Goal: Transaction & Acquisition: Book appointment/travel/reservation

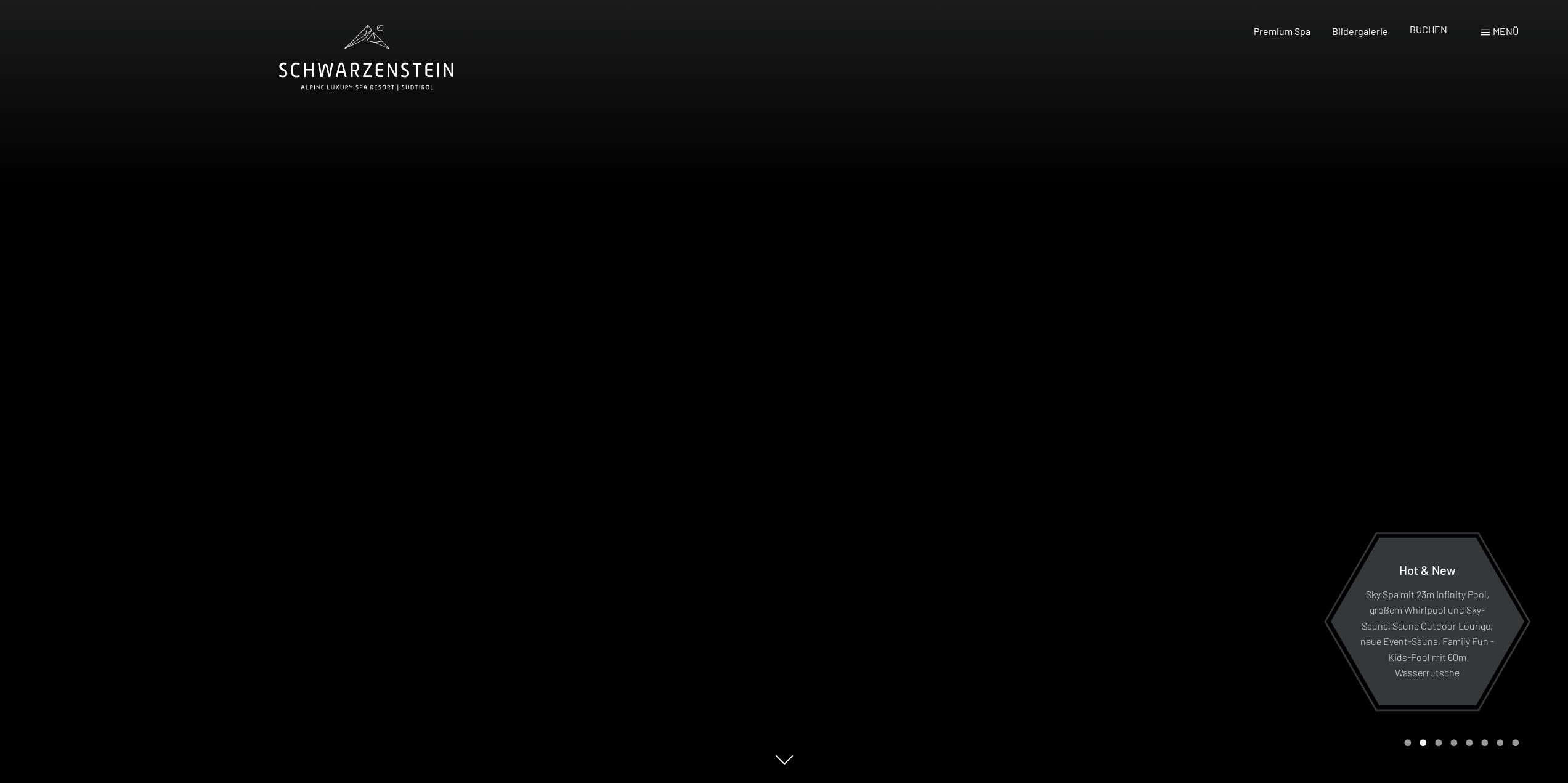
click at [1423, 31] on span "BUCHEN" at bounding box center [1428, 29] width 38 height 12
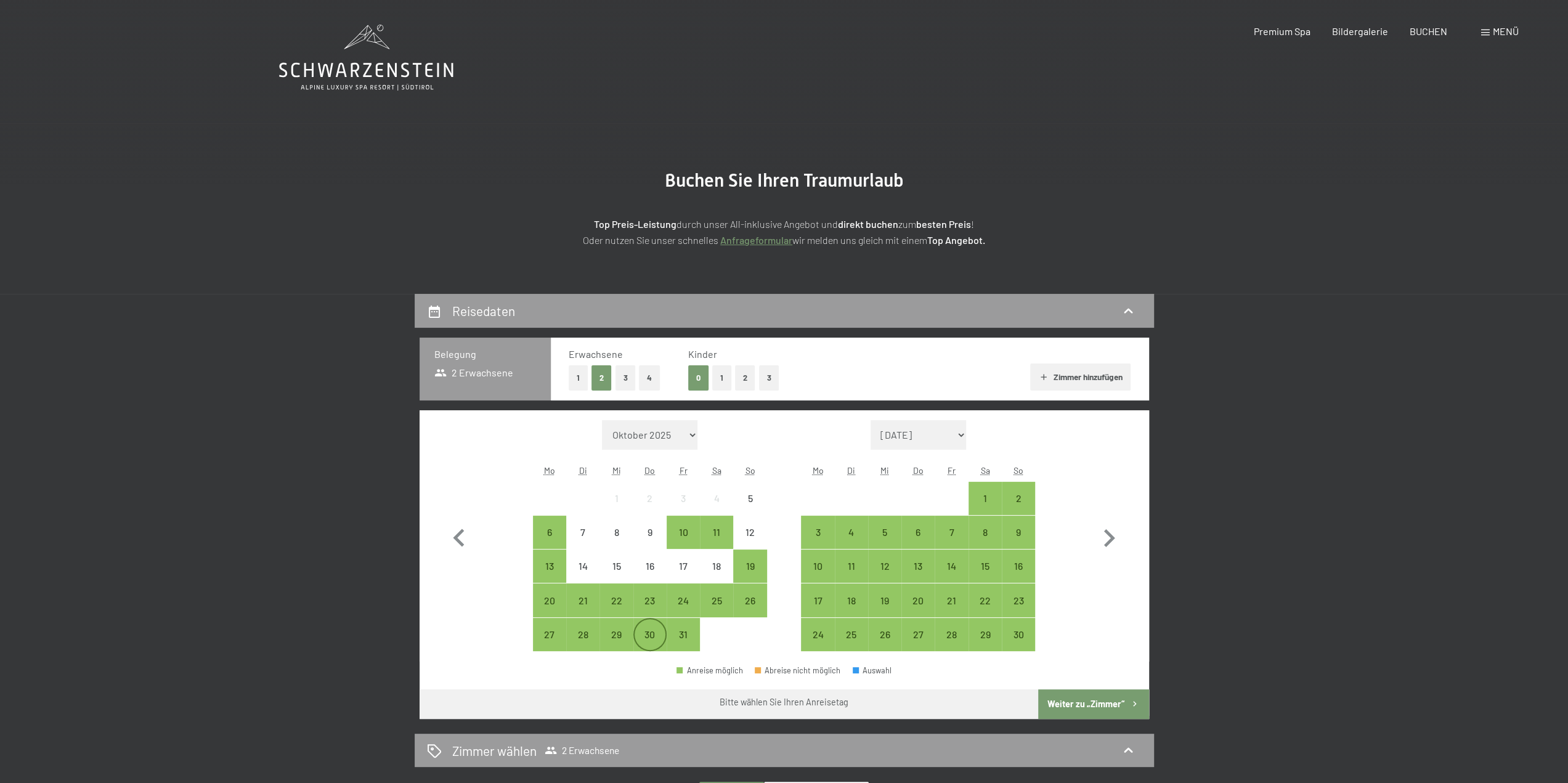
click at [658, 629] on div "30" at bounding box center [649, 645] width 31 height 31
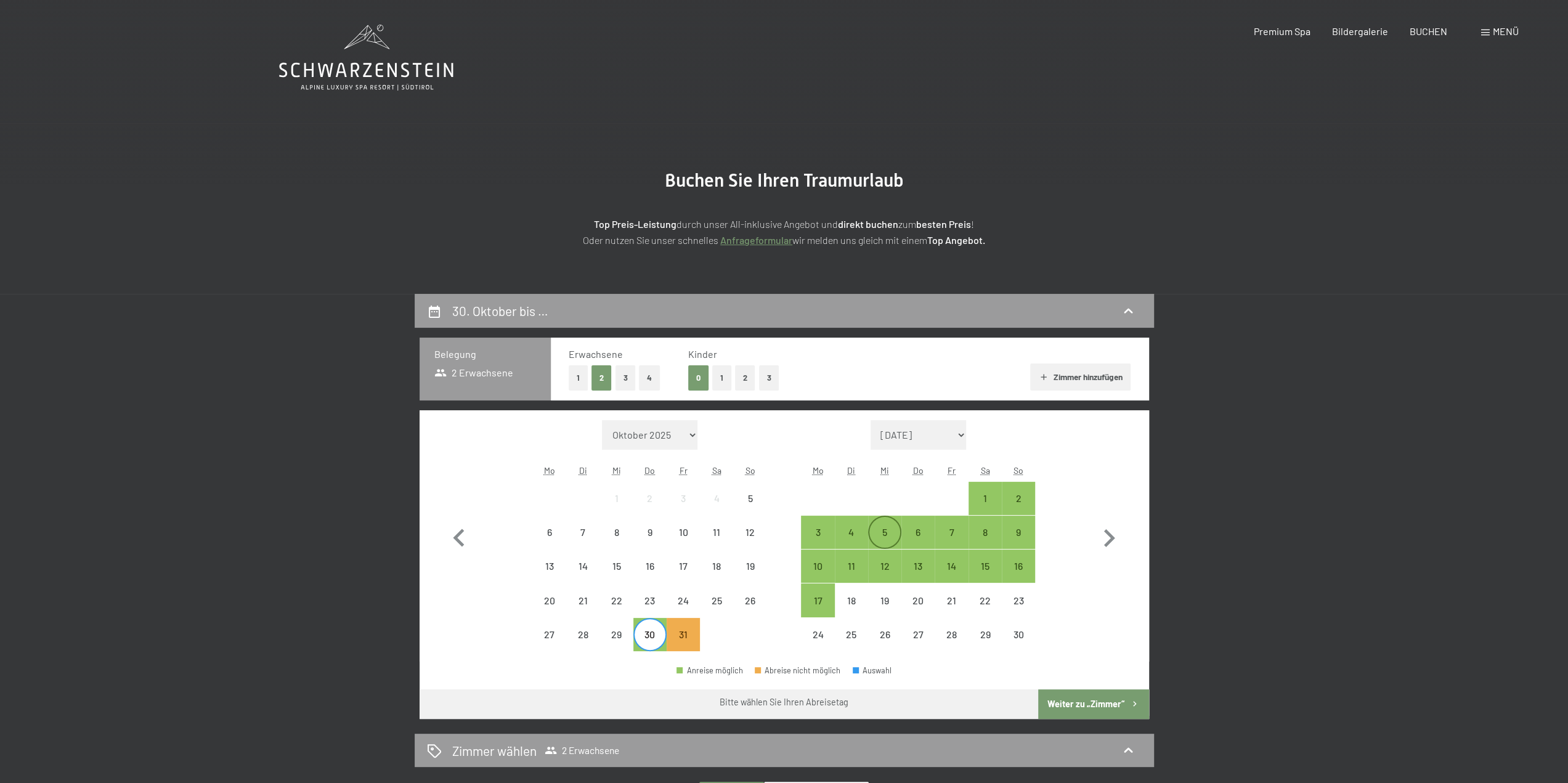
click at [878, 533] on div "5" at bounding box center [885, 542] width 31 height 31
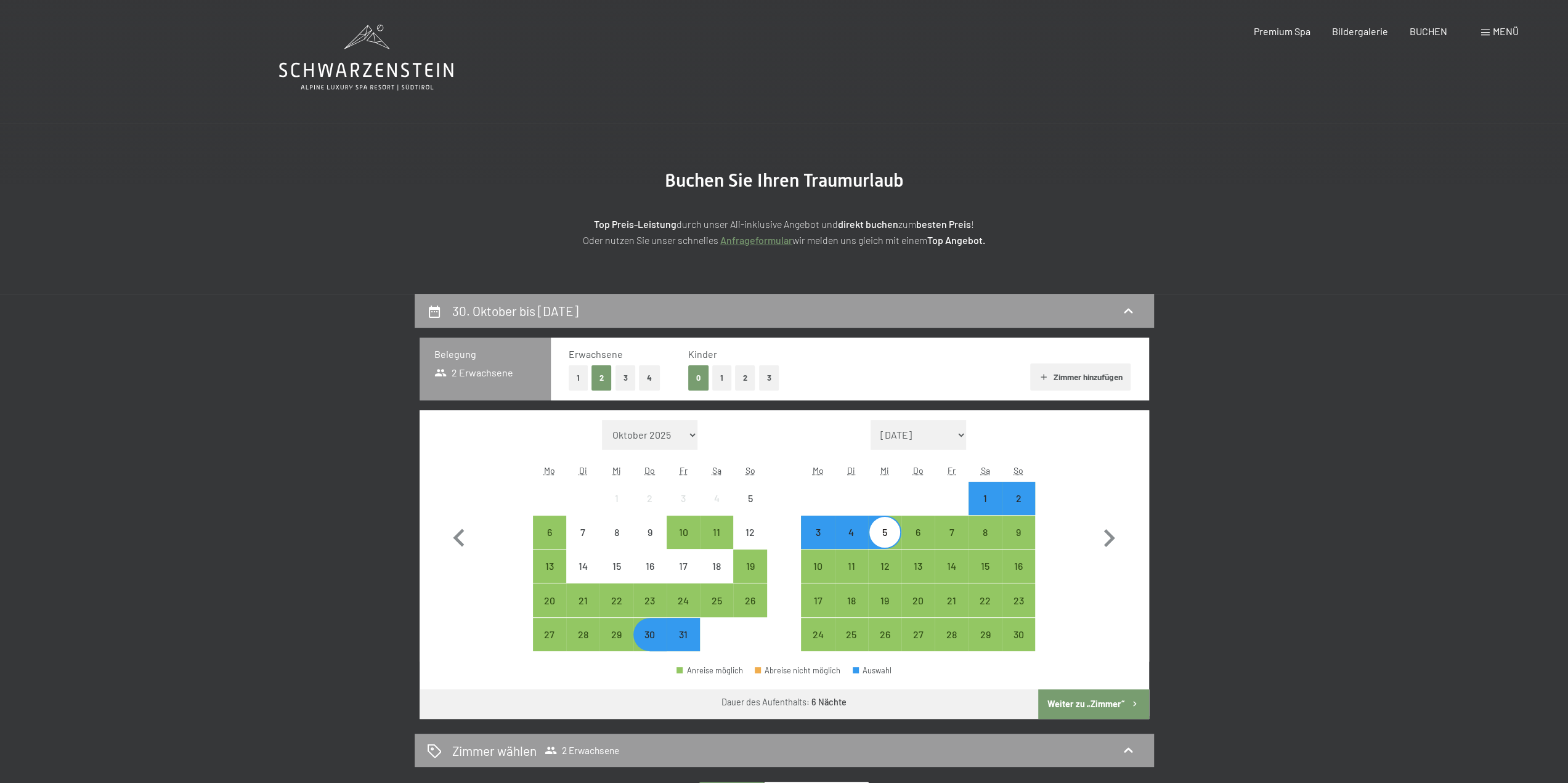
click at [1105, 701] on button "Weiter zu „Zimmer“" at bounding box center [1093, 704] width 110 height 30
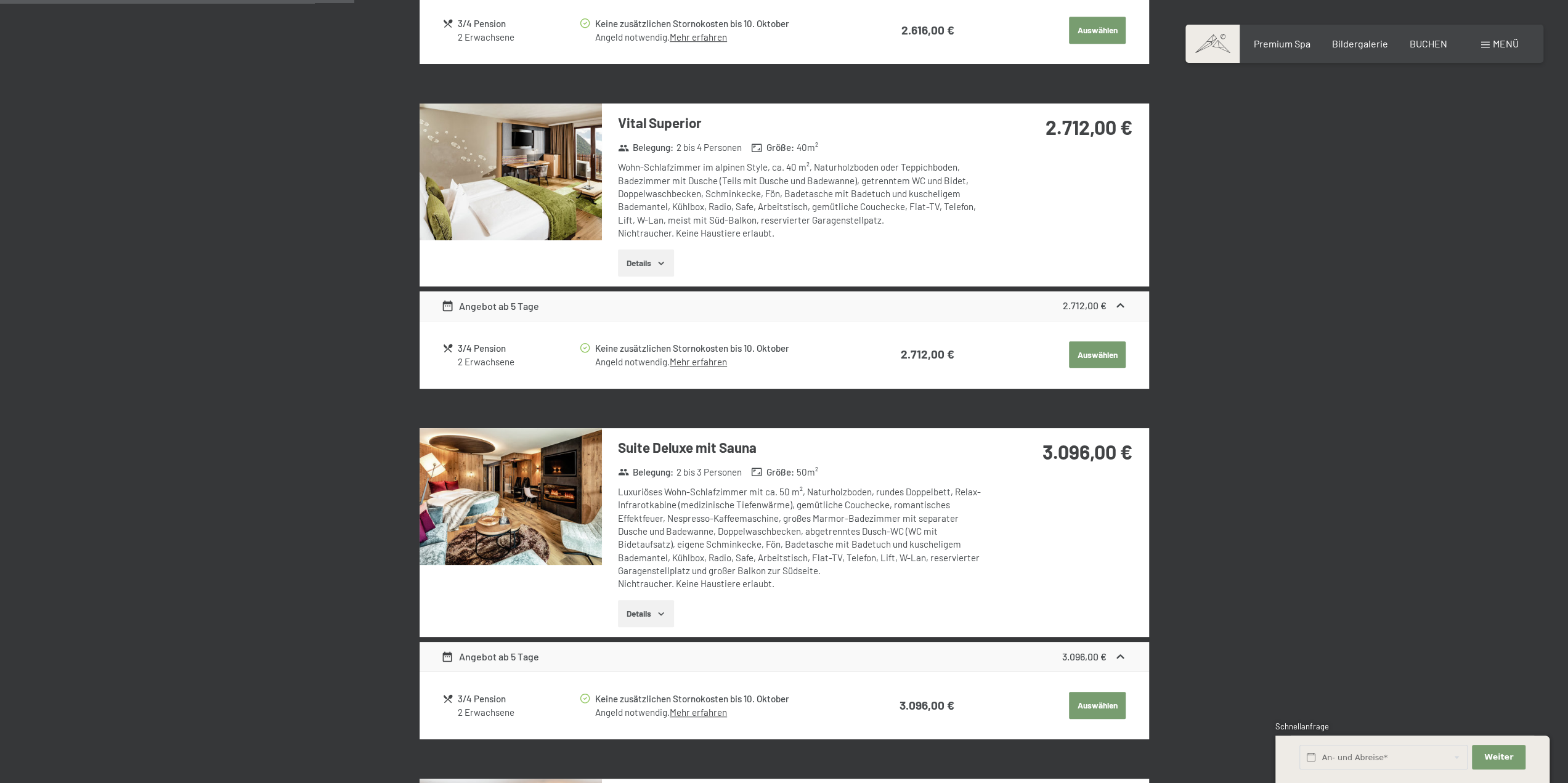
scroll to position [725, 0]
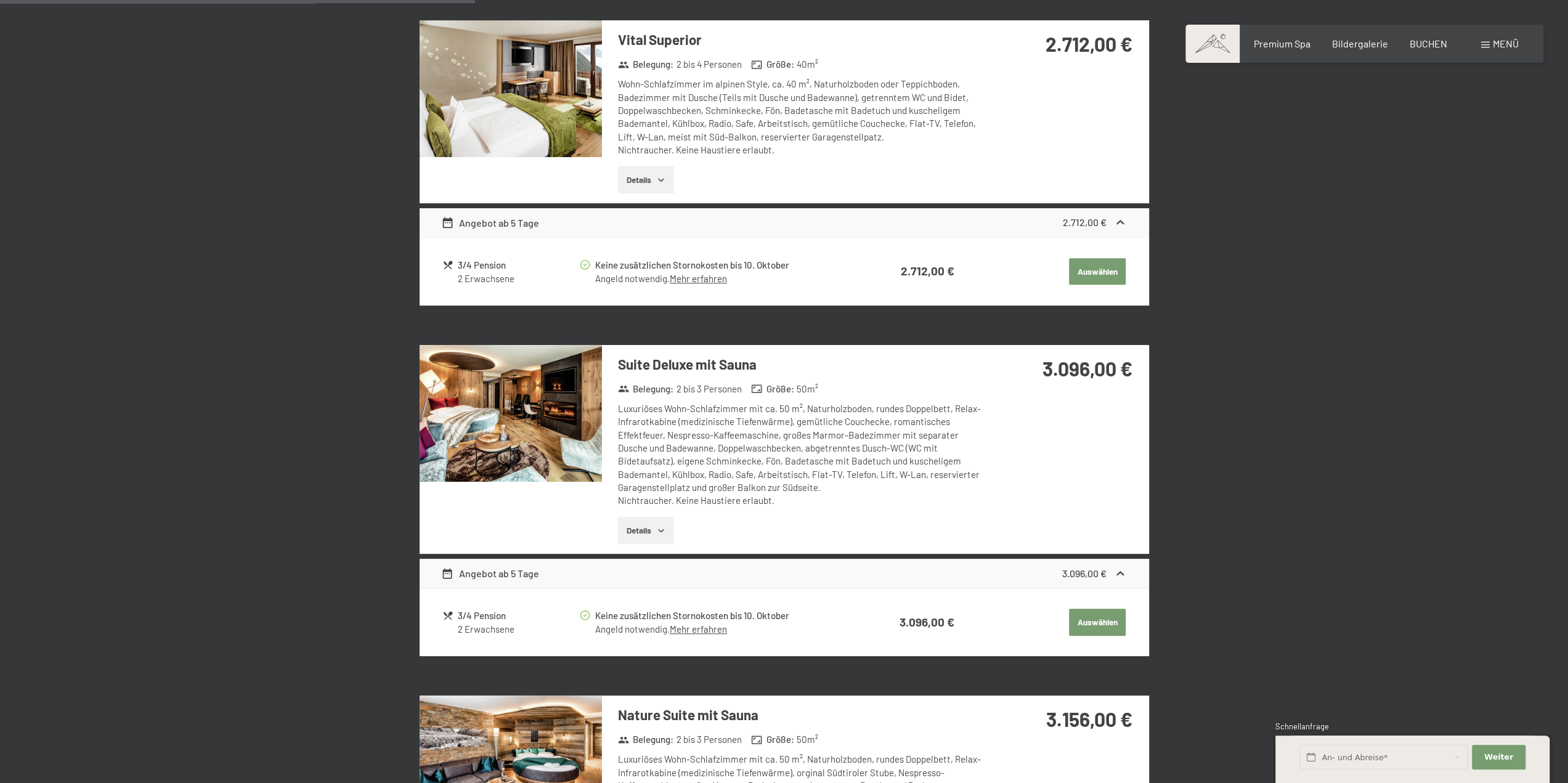
click at [666, 526] on button "Details" at bounding box center [646, 530] width 56 height 27
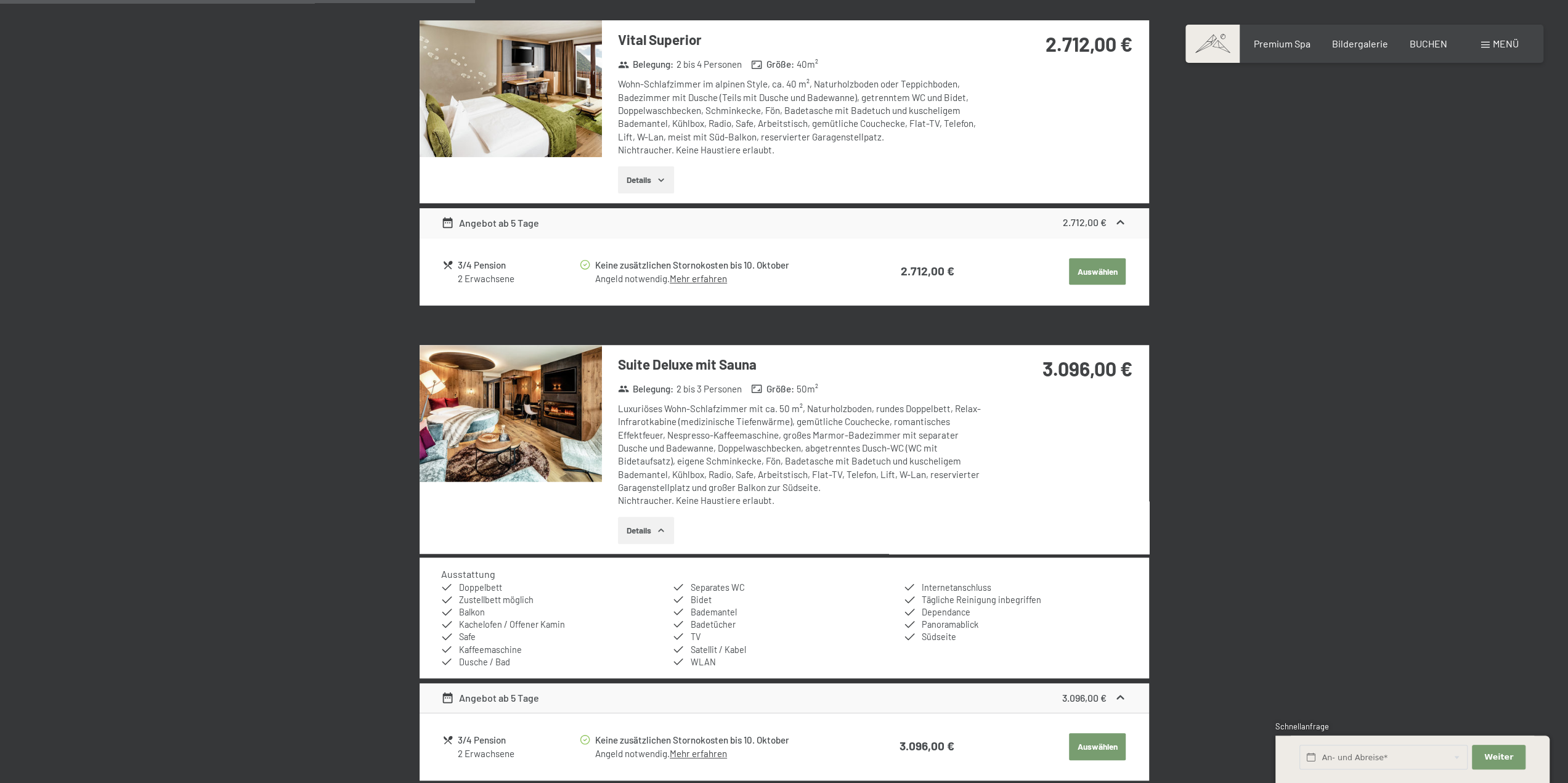
click at [519, 427] on img at bounding box center [510, 413] width 182 height 136
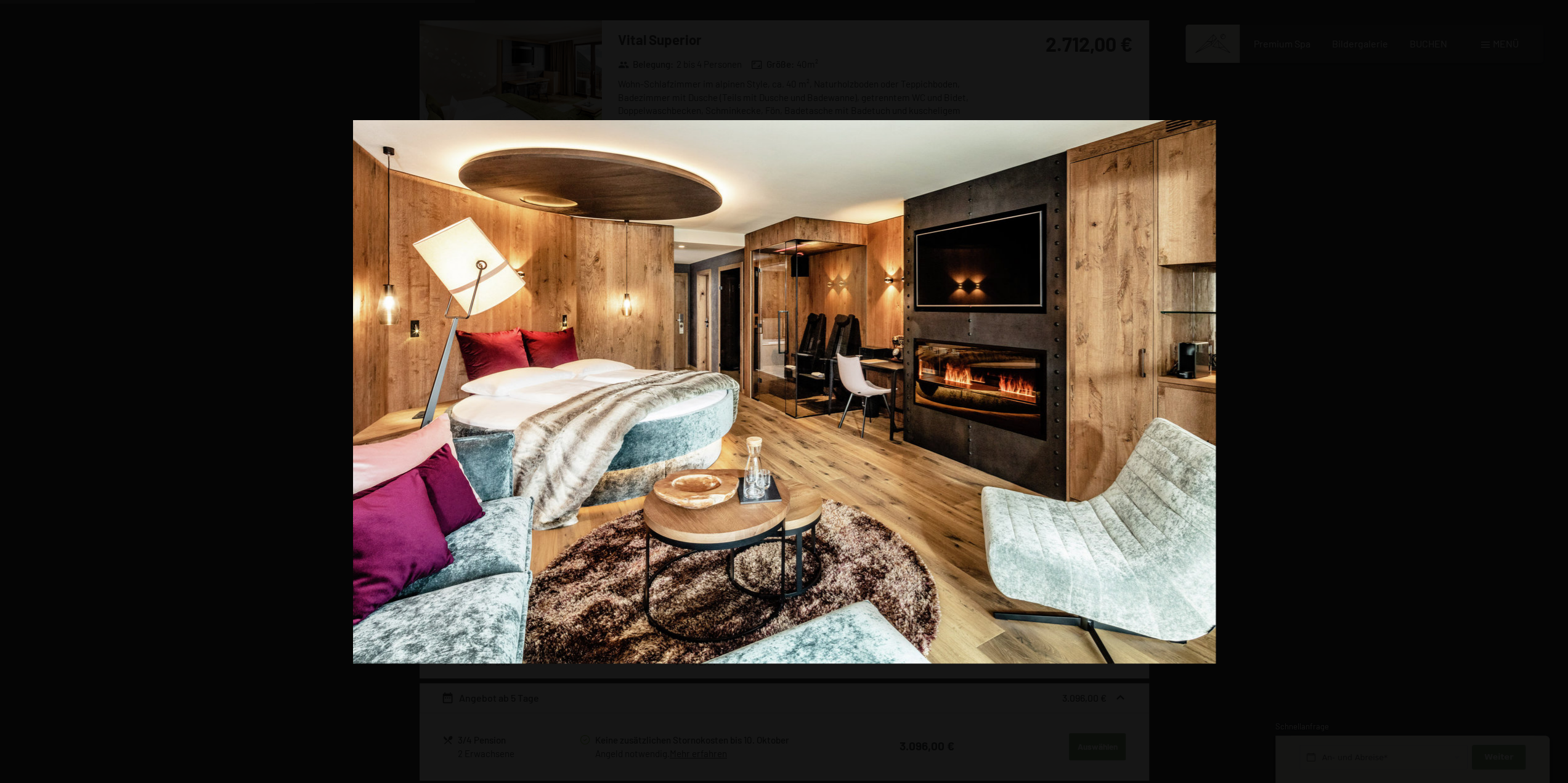
click at [1556, 389] on button "button" at bounding box center [1546, 392] width 43 height 62
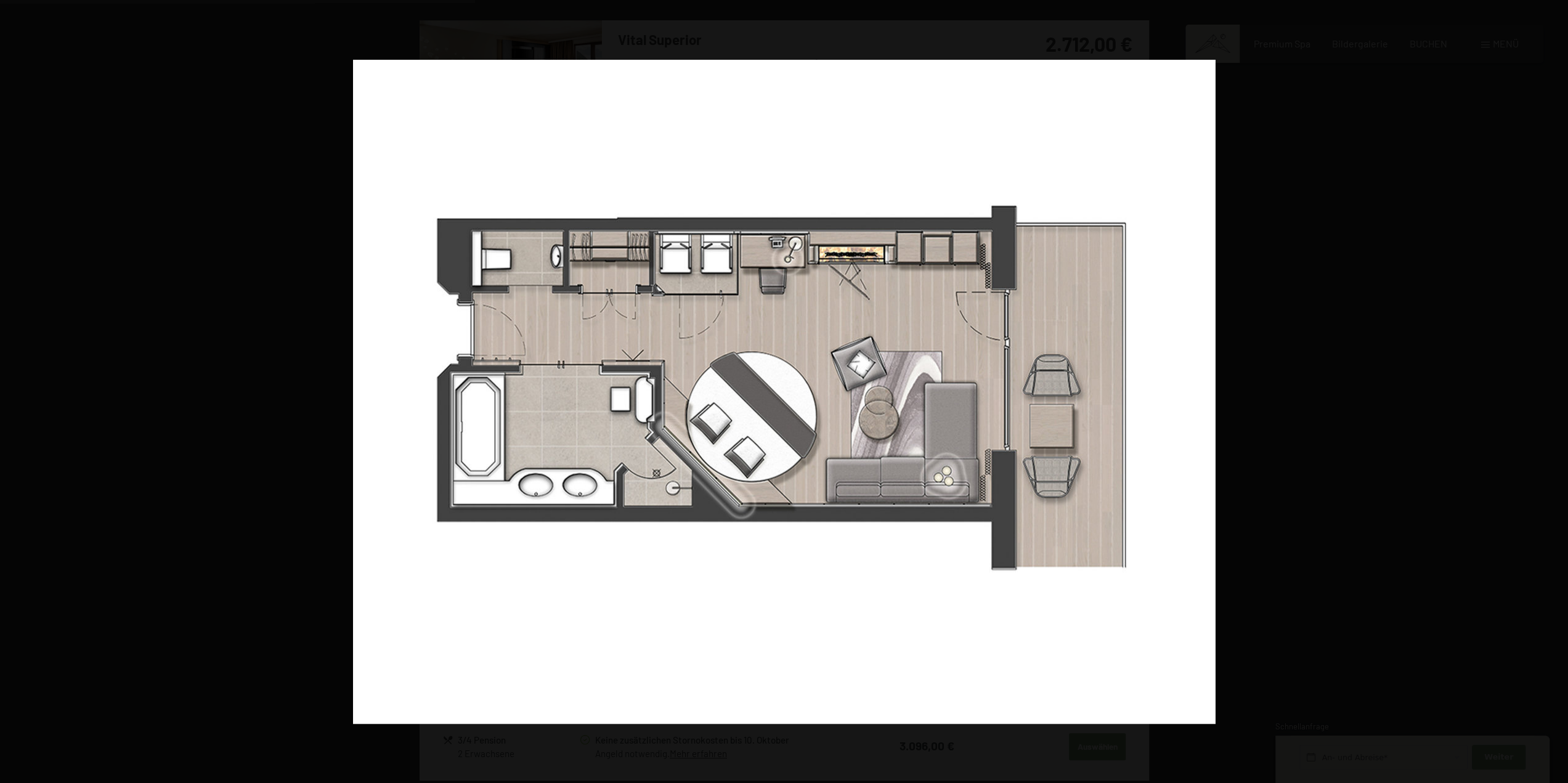
click at [1556, 389] on button "button" at bounding box center [1546, 392] width 43 height 62
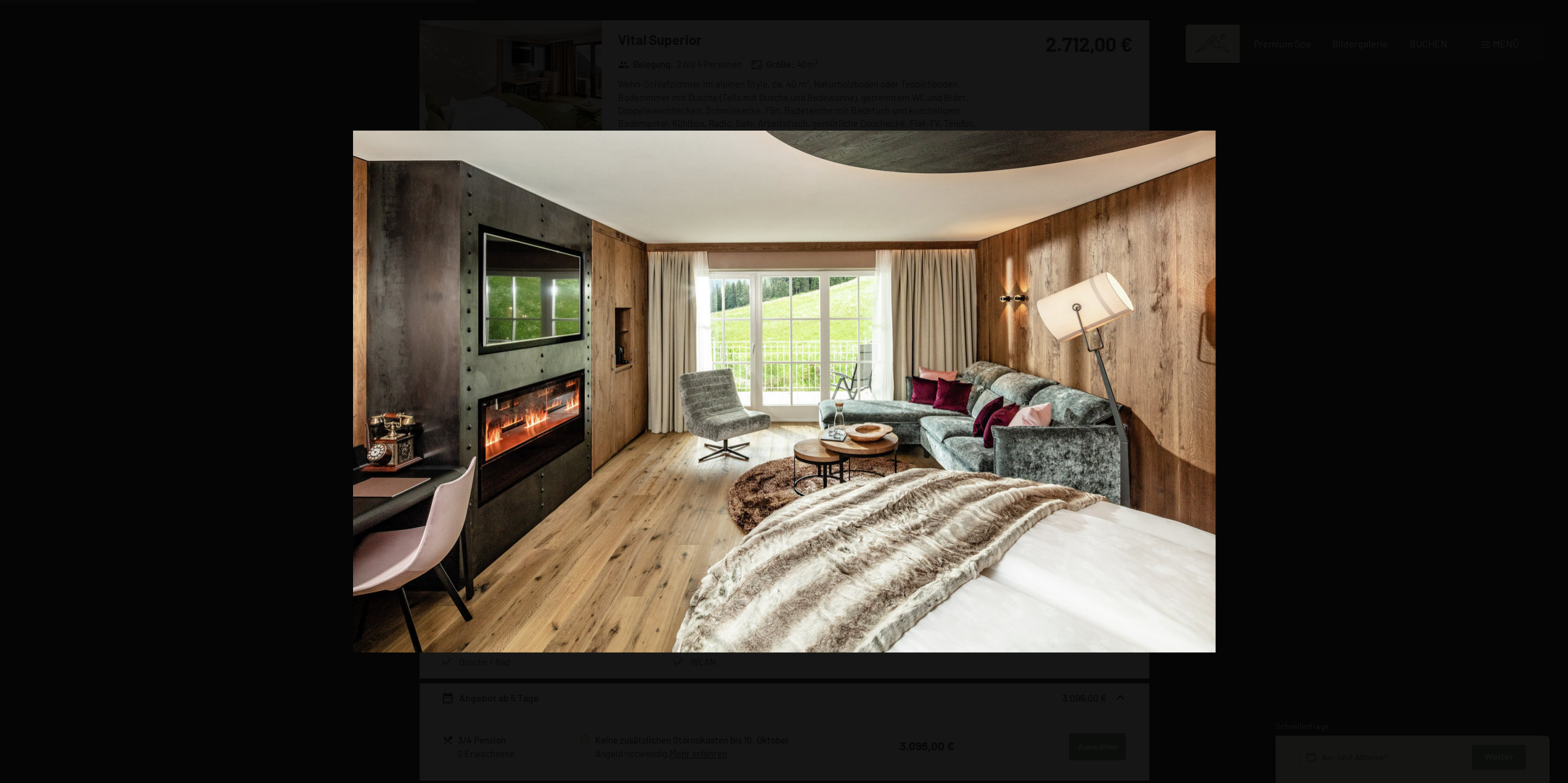
click at [1556, 389] on button "button" at bounding box center [1546, 392] width 43 height 62
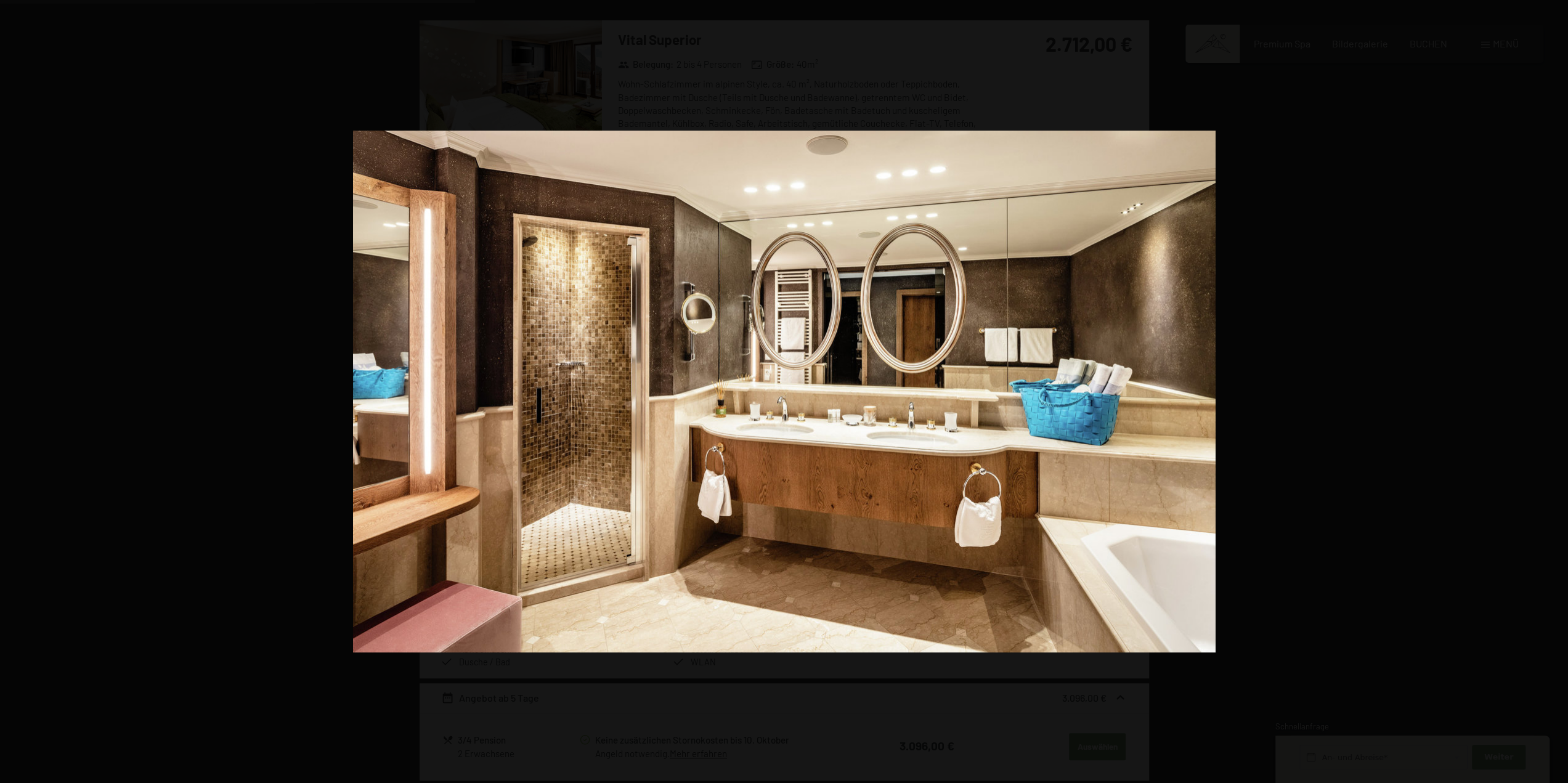
click at [1556, 389] on button "button" at bounding box center [1546, 392] width 43 height 62
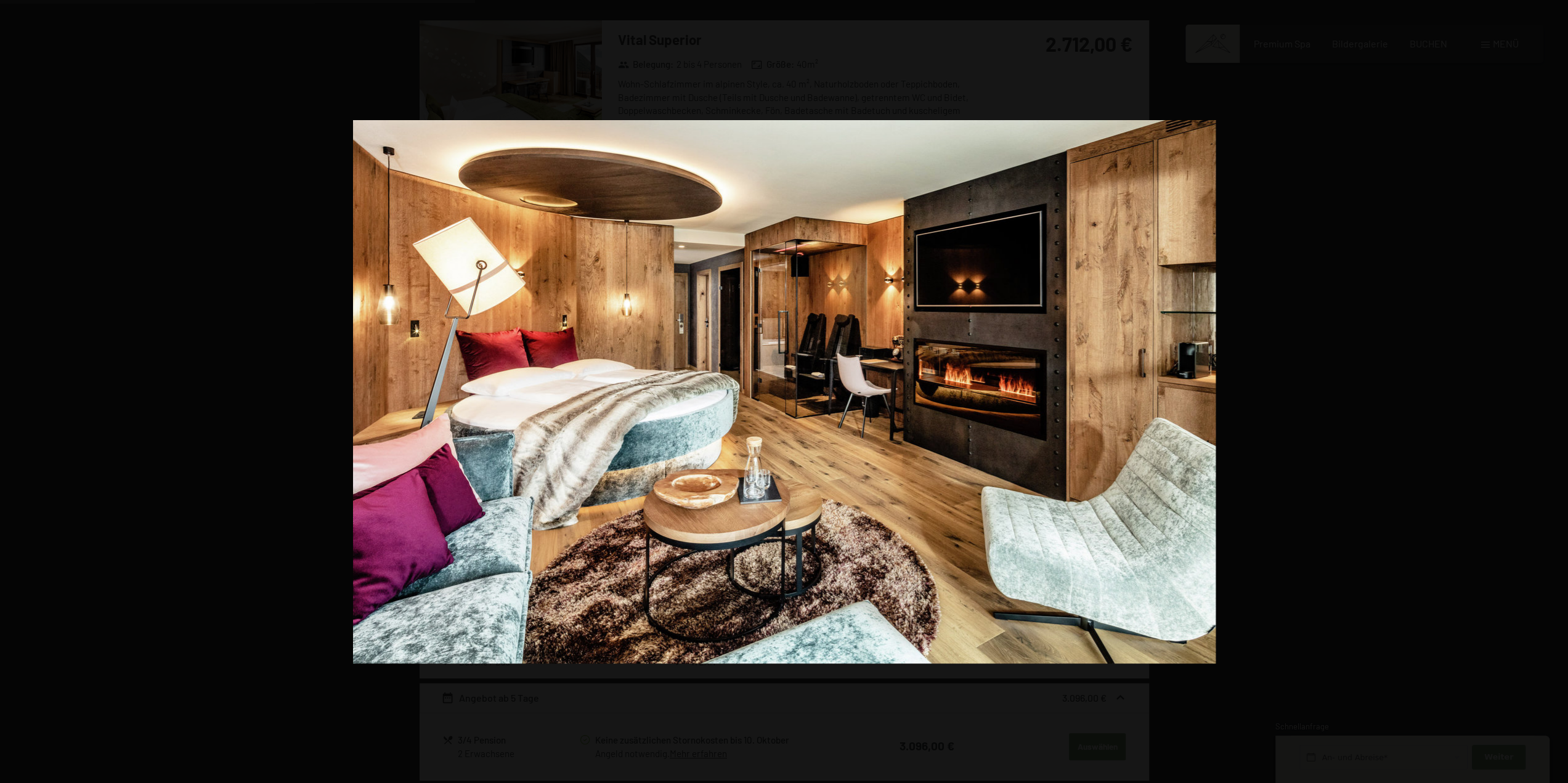
click at [1556, 389] on button "button" at bounding box center [1546, 392] width 43 height 62
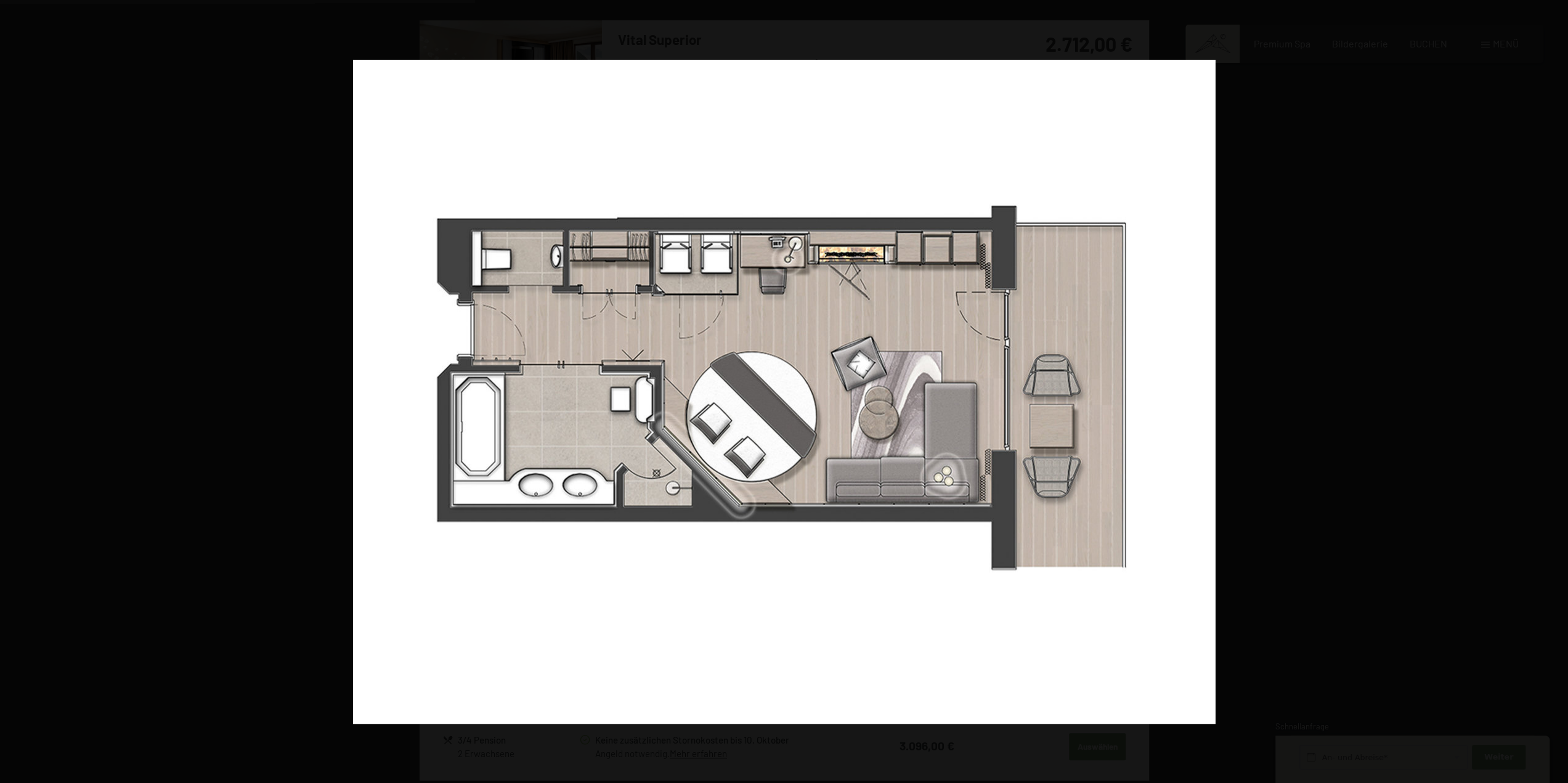
click at [1556, 389] on button "button" at bounding box center [1546, 392] width 43 height 62
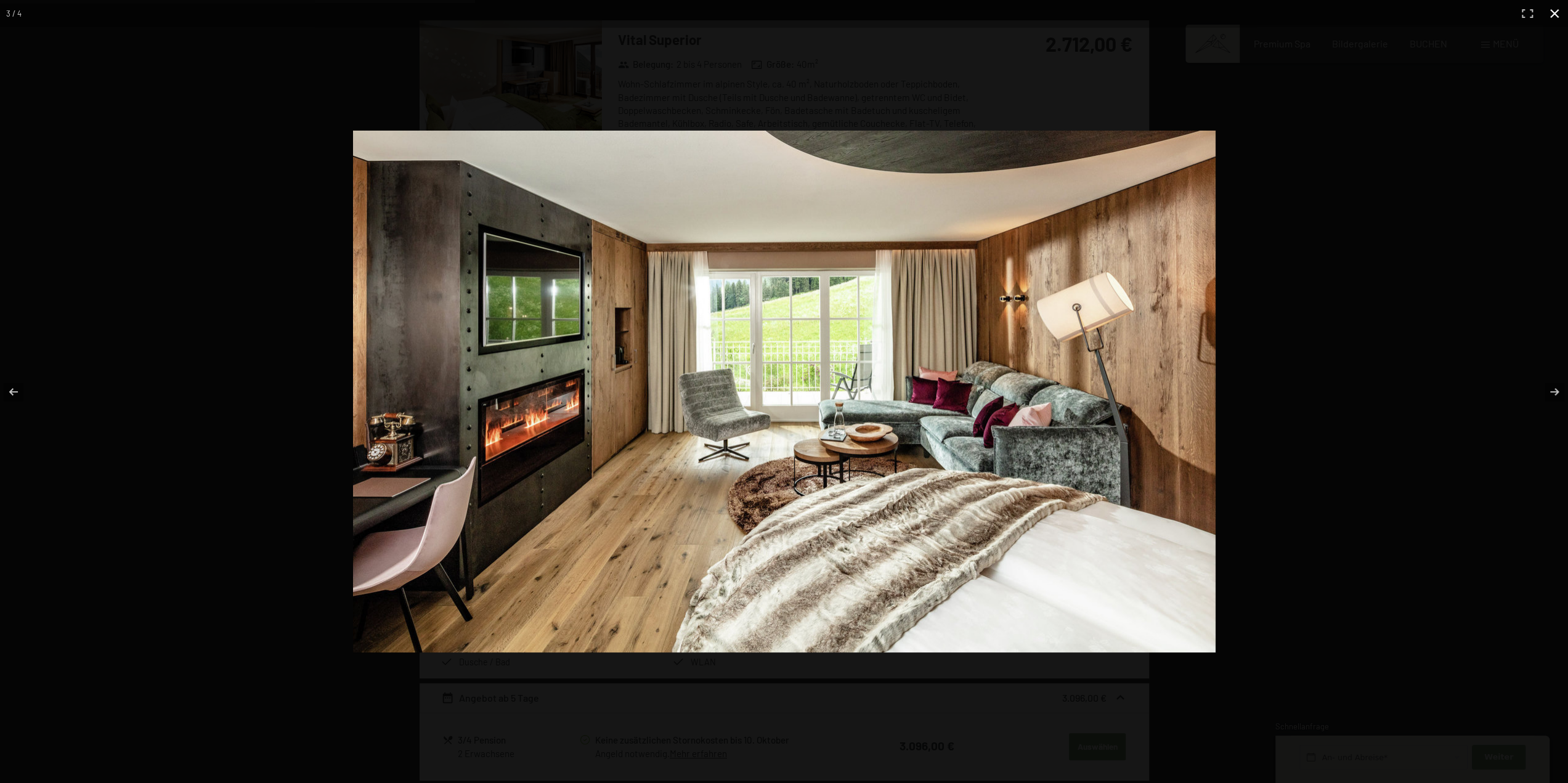
click at [1555, 13] on button "button" at bounding box center [1554, 13] width 27 height 27
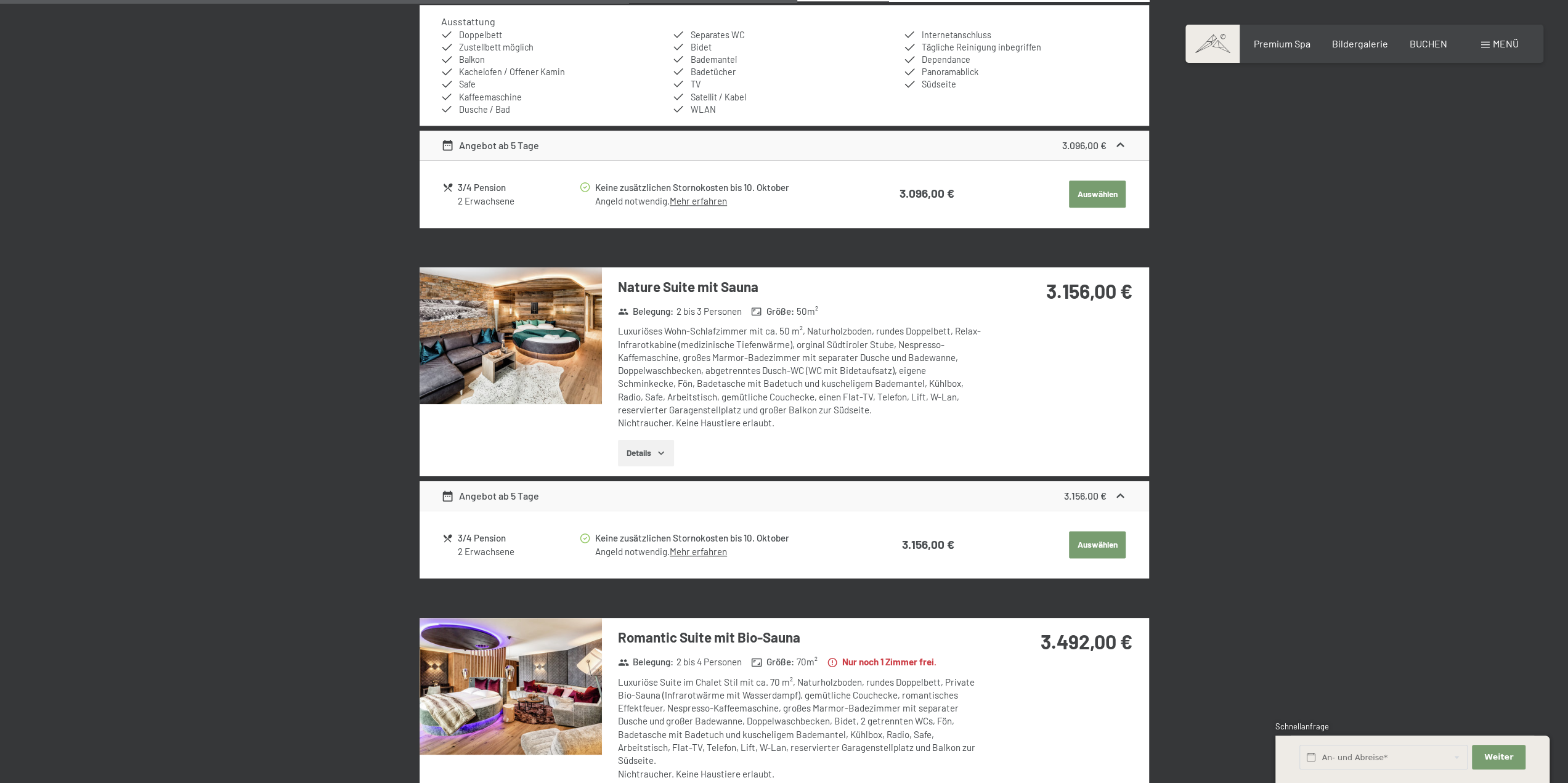
scroll to position [1280, 0]
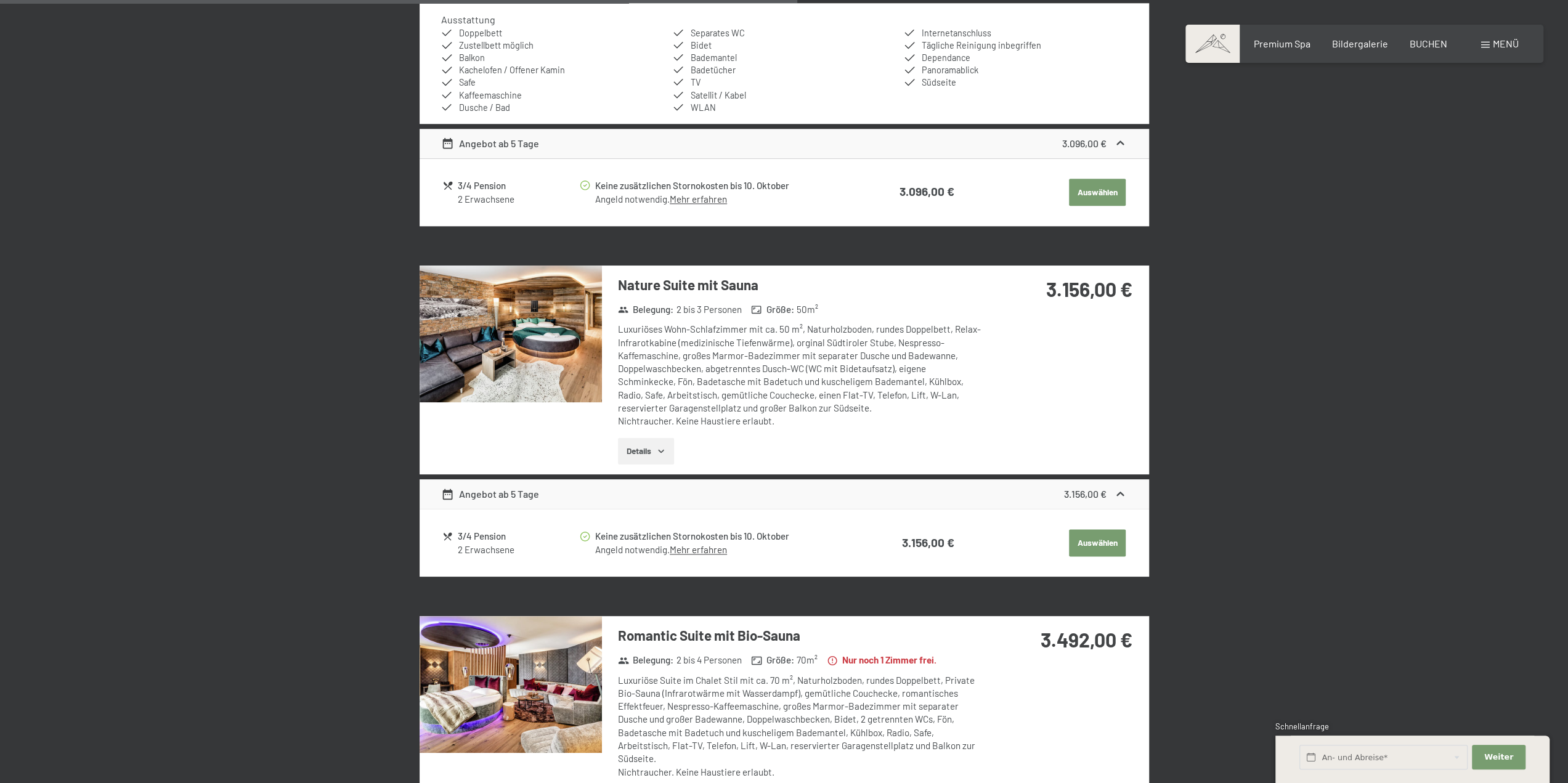
click at [536, 355] on img at bounding box center [510, 334] width 182 height 136
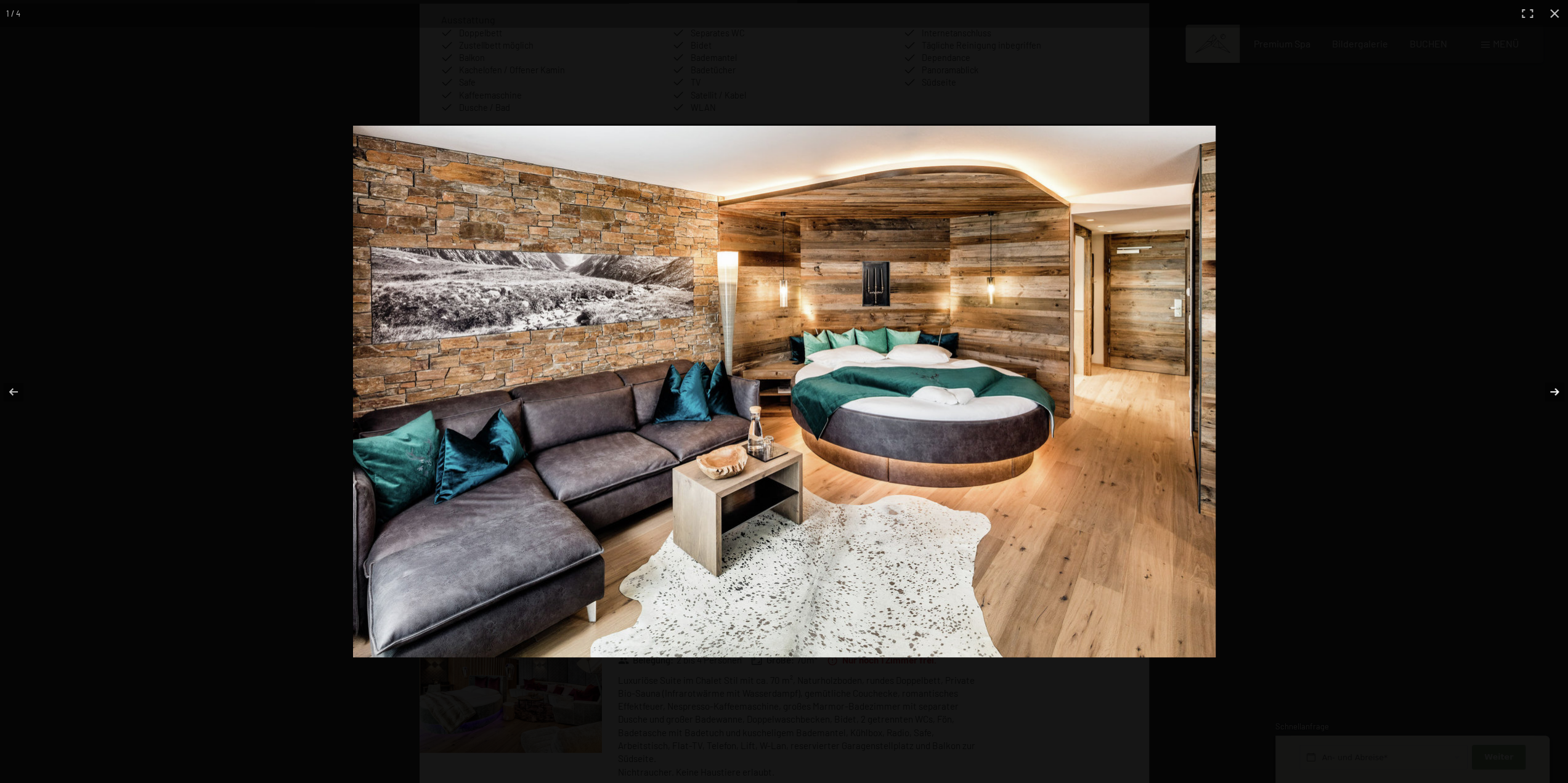
click at [1552, 389] on button "button" at bounding box center [1546, 392] width 43 height 62
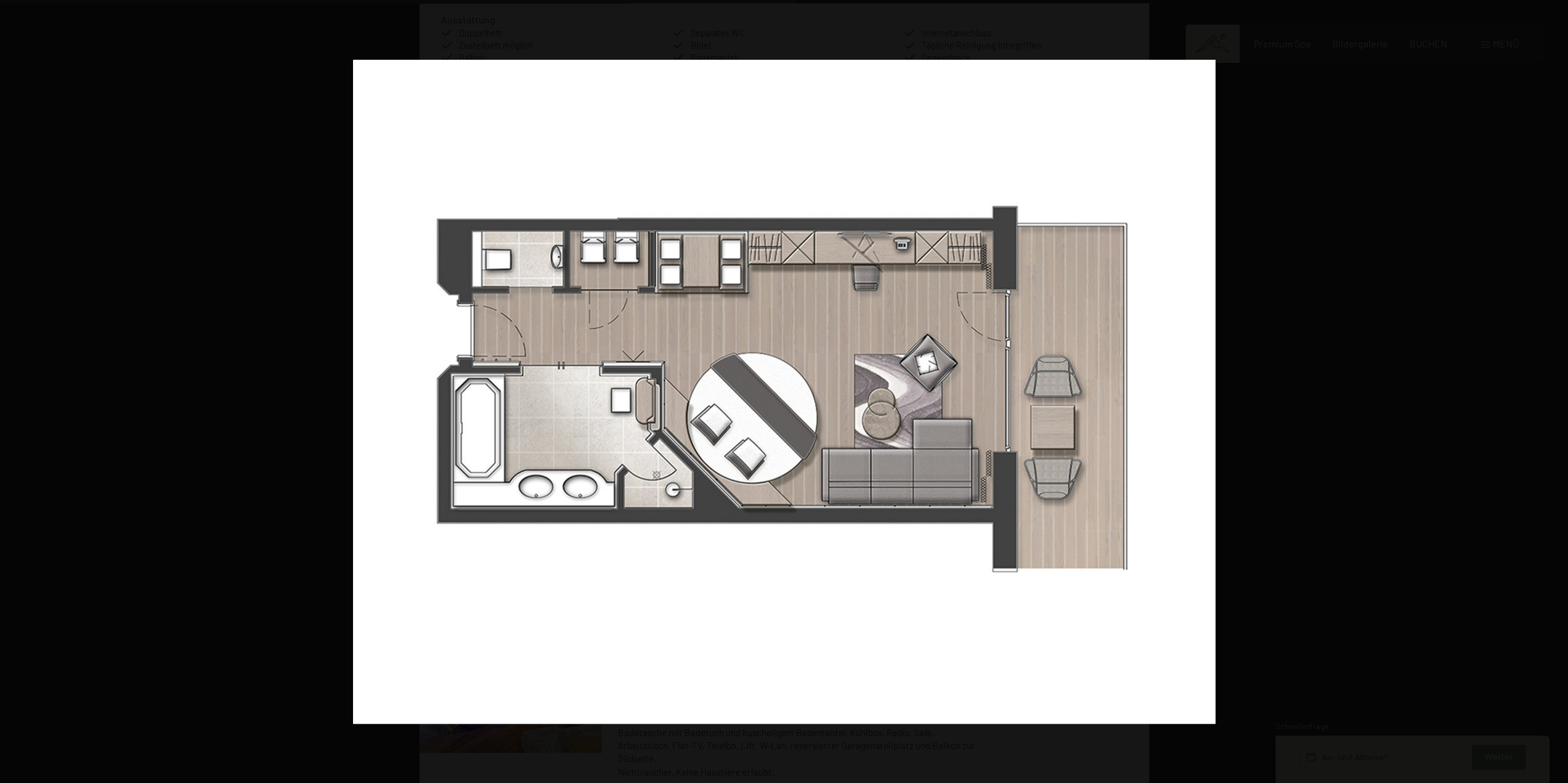
click at [1555, 389] on button "button" at bounding box center [1546, 392] width 43 height 62
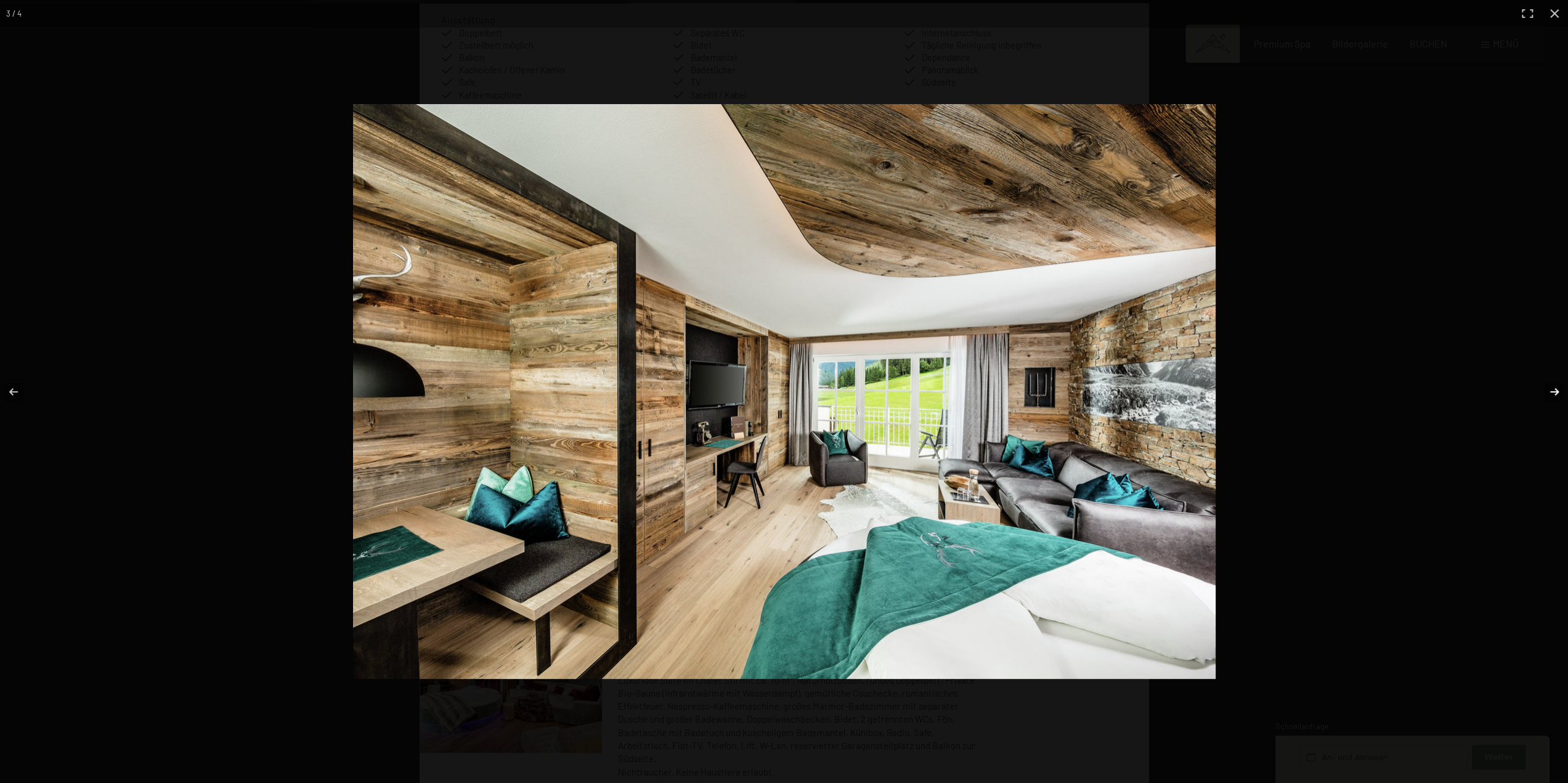
click at [1555, 389] on button "button" at bounding box center [1546, 392] width 43 height 62
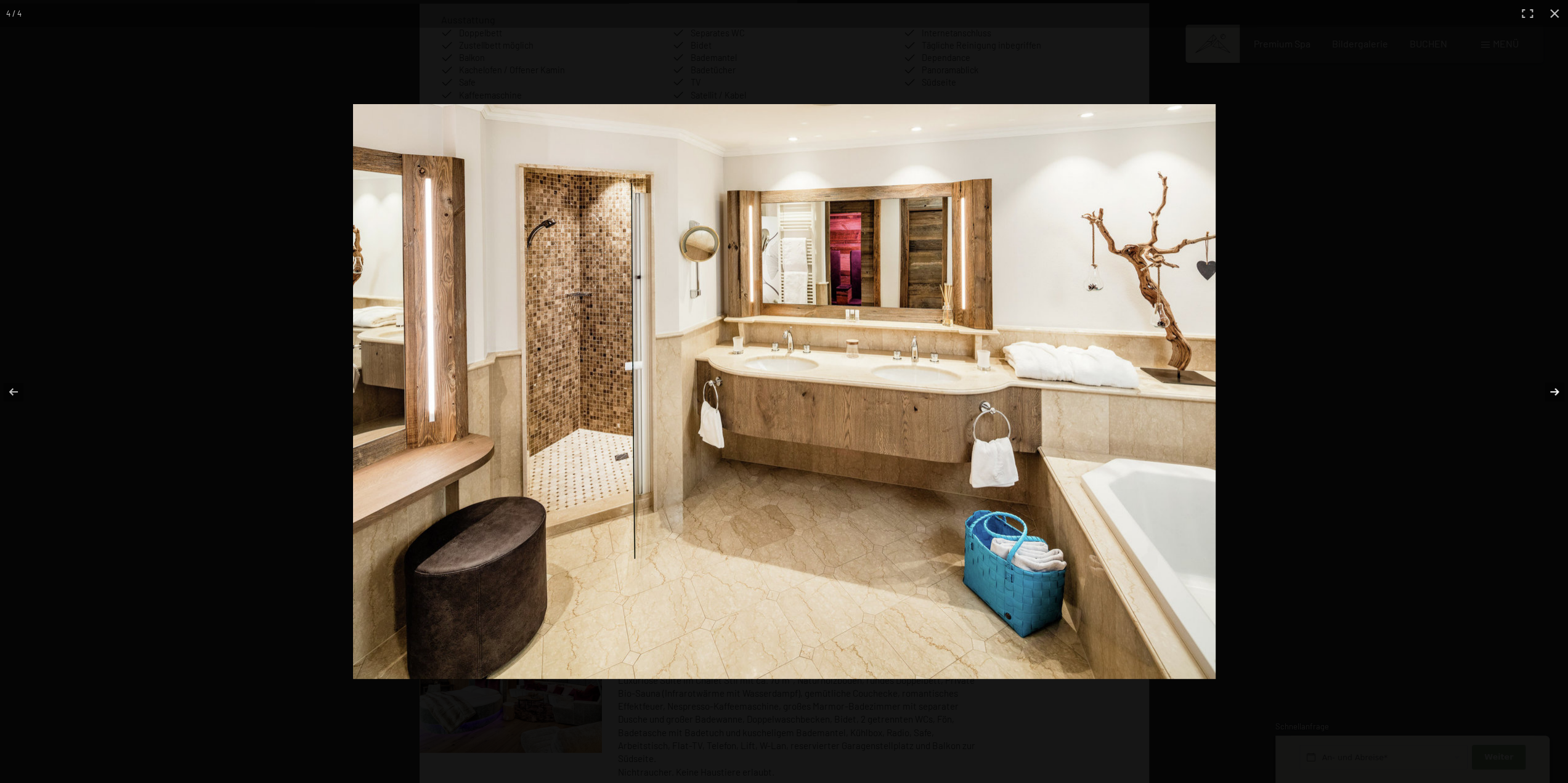
click at [1555, 389] on button "button" at bounding box center [1546, 392] width 43 height 62
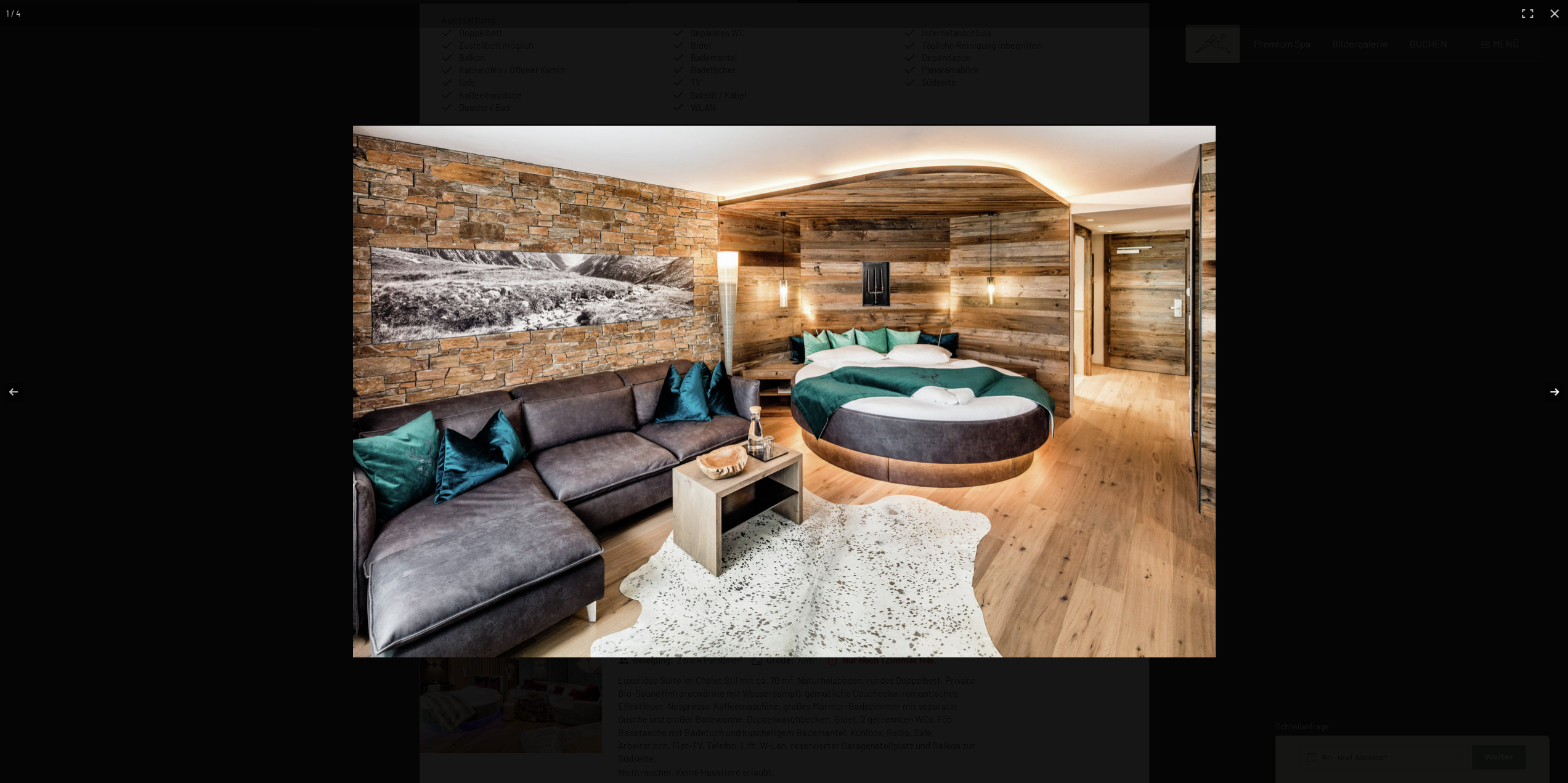
click at [1555, 389] on button "button" at bounding box center [1546, 392] width 43 height 62
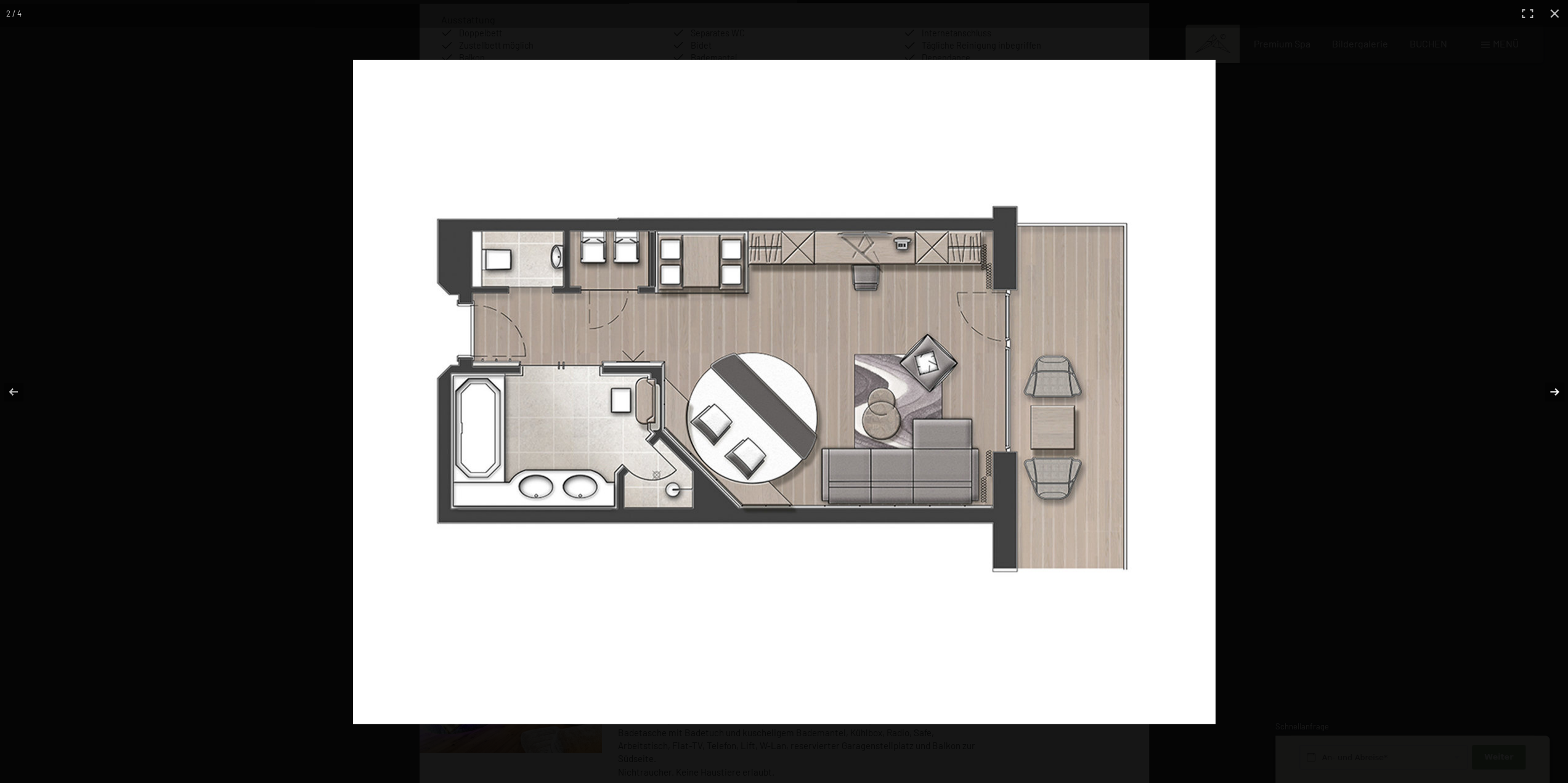
click at [1555, 389] on button "button" at bounding box center [1546, 392] width 43 height 62
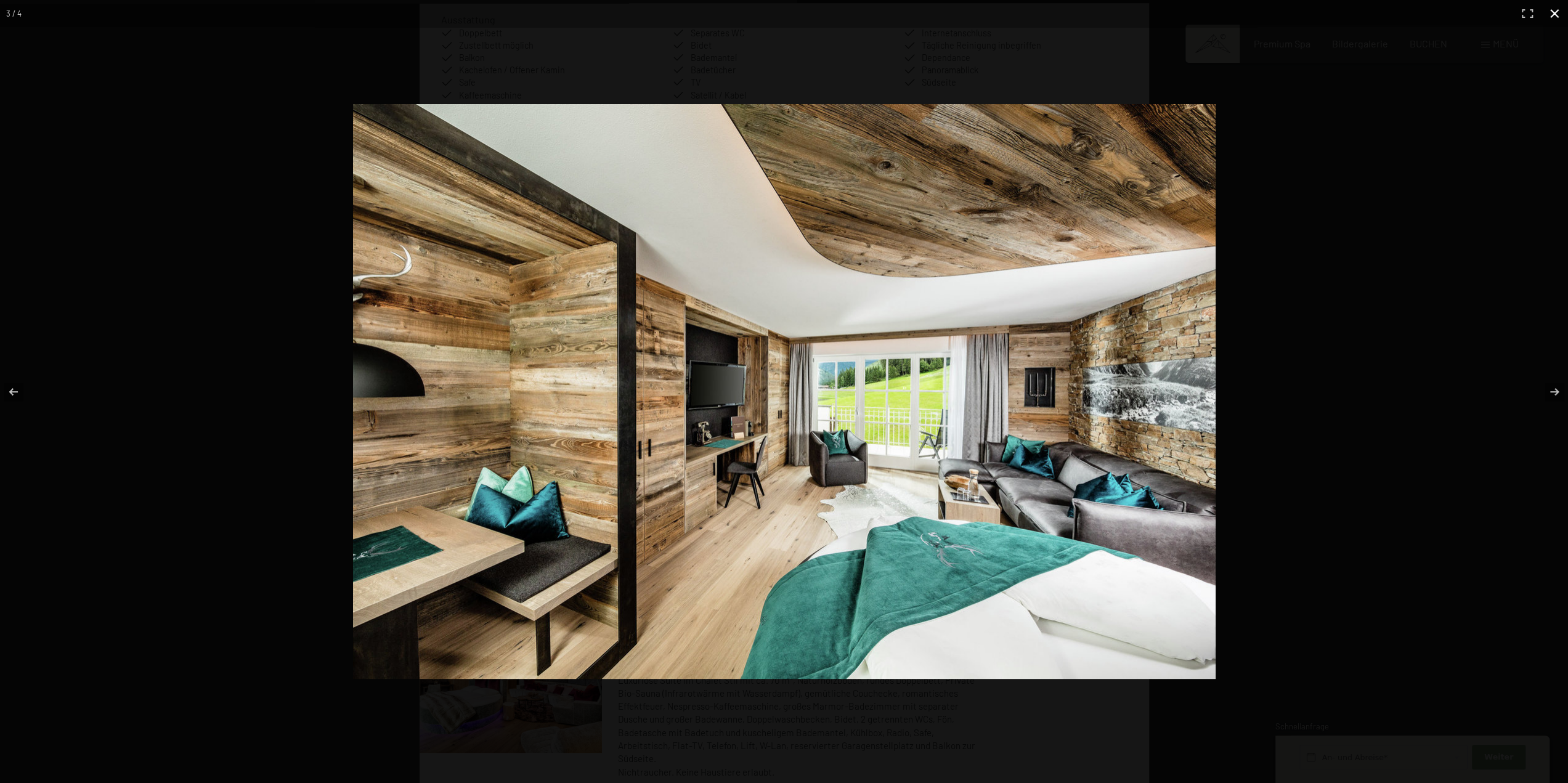
click at [1554, 16] on button "button" at bounding box center [1554, 13] width 27 height 27
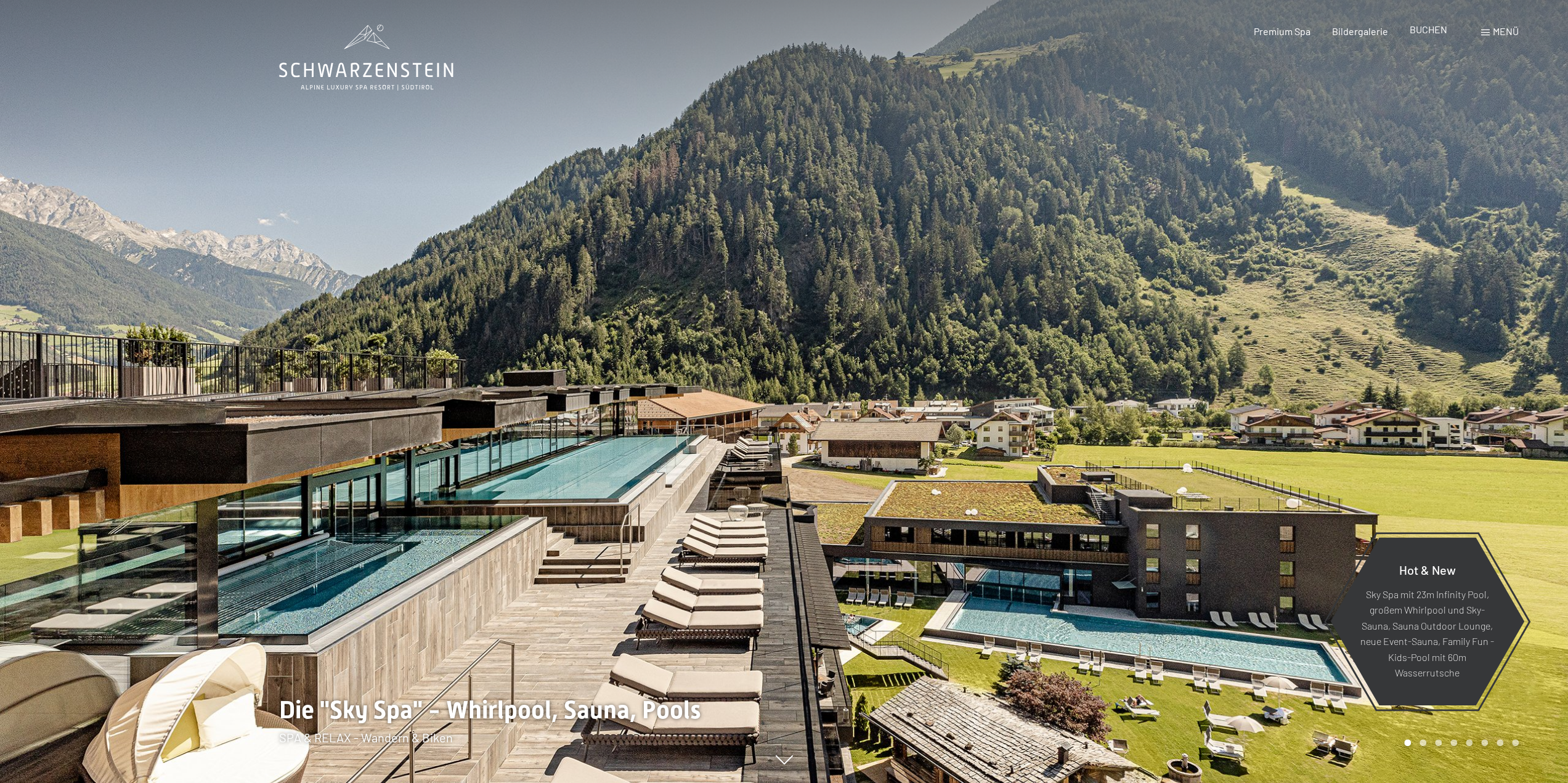
click at [1437, 32] on span "BUCHEN" at bounding box center [1428, 29] width 38 height 12
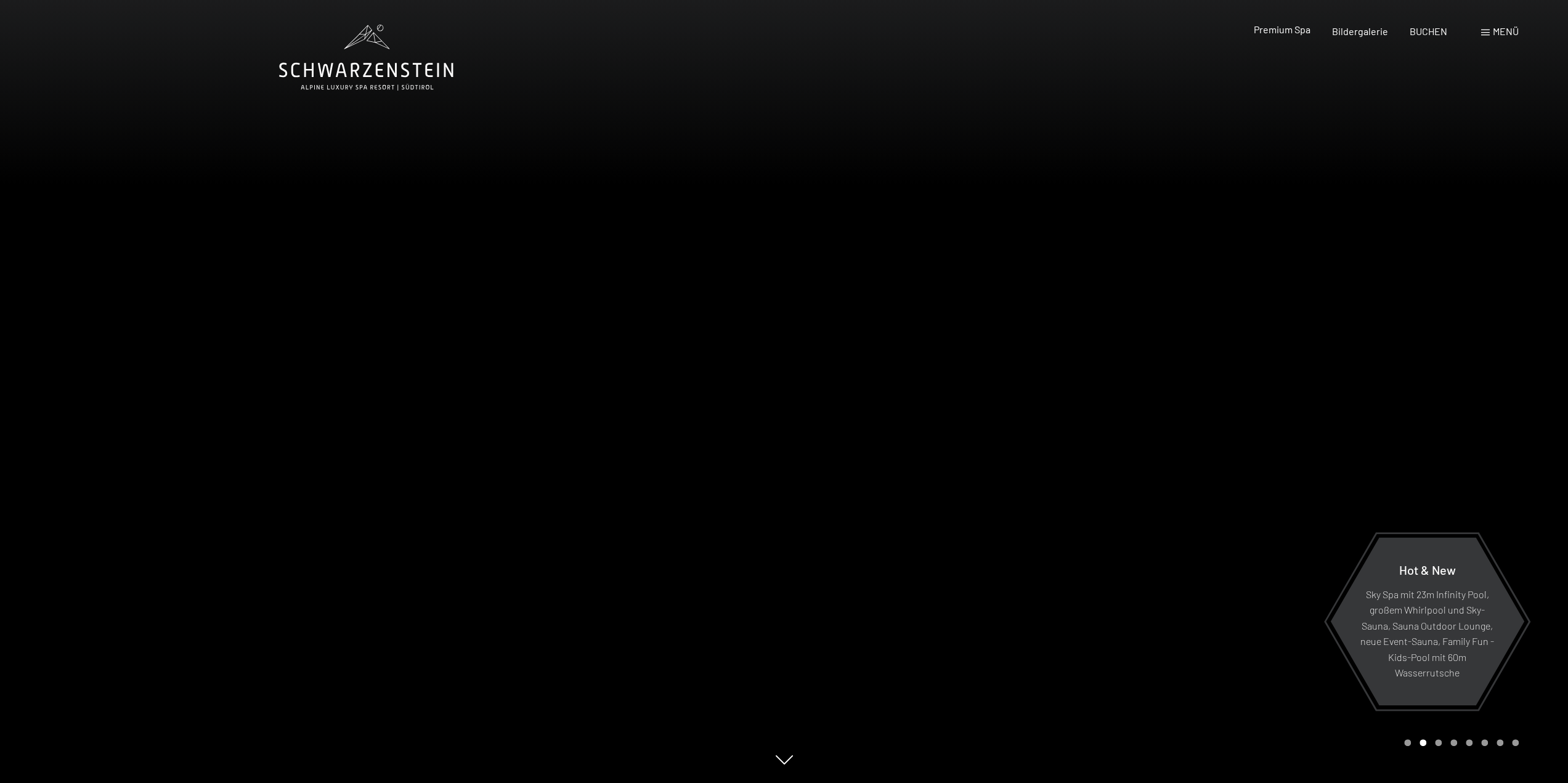
click at [1295, 26] on span "Premium Spa" at bounding box center [1281, 29] width 57 height 12
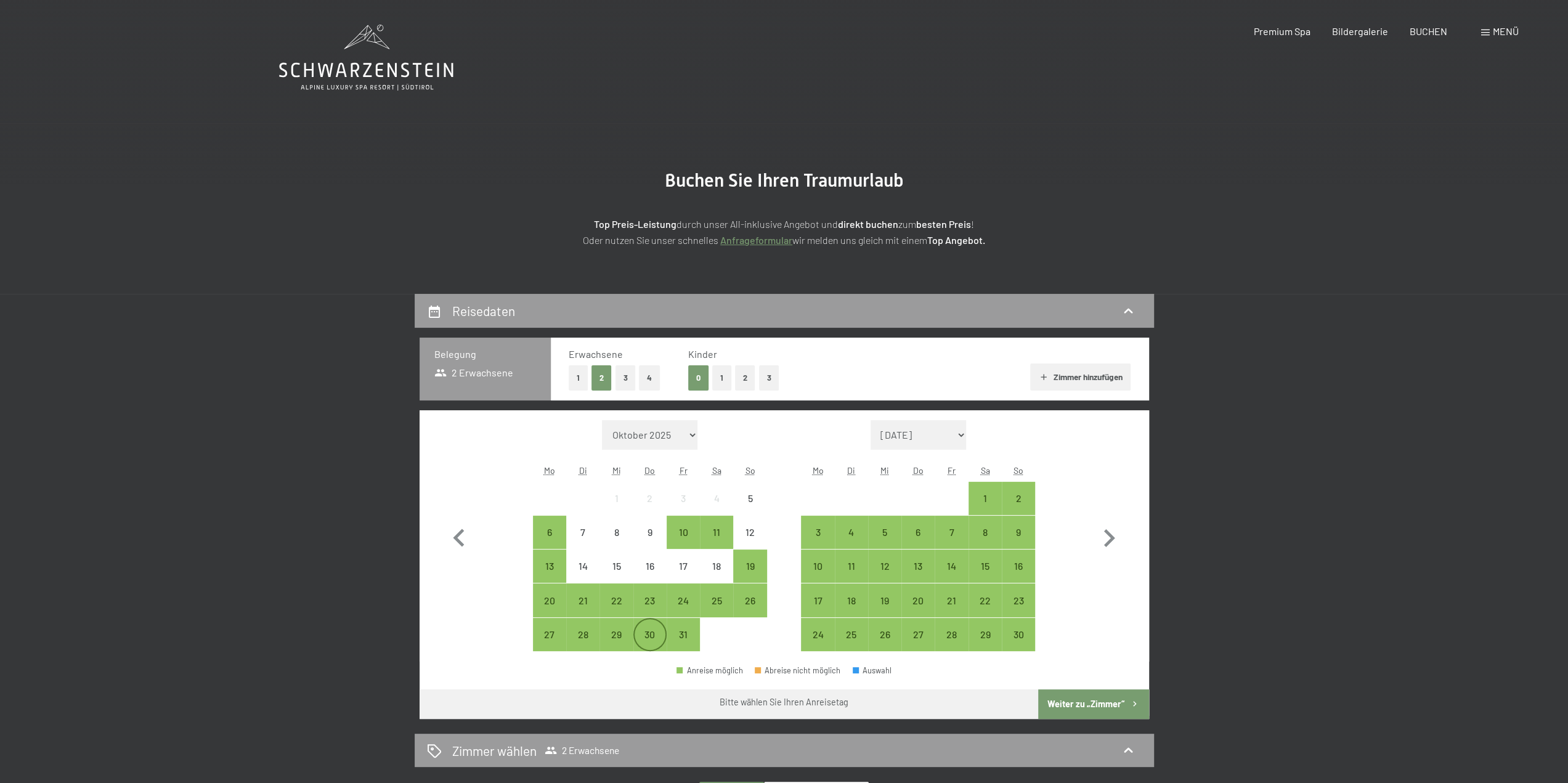
click at [652, 641] on div "30" at bounding box center [649, 645] width 31 height 31
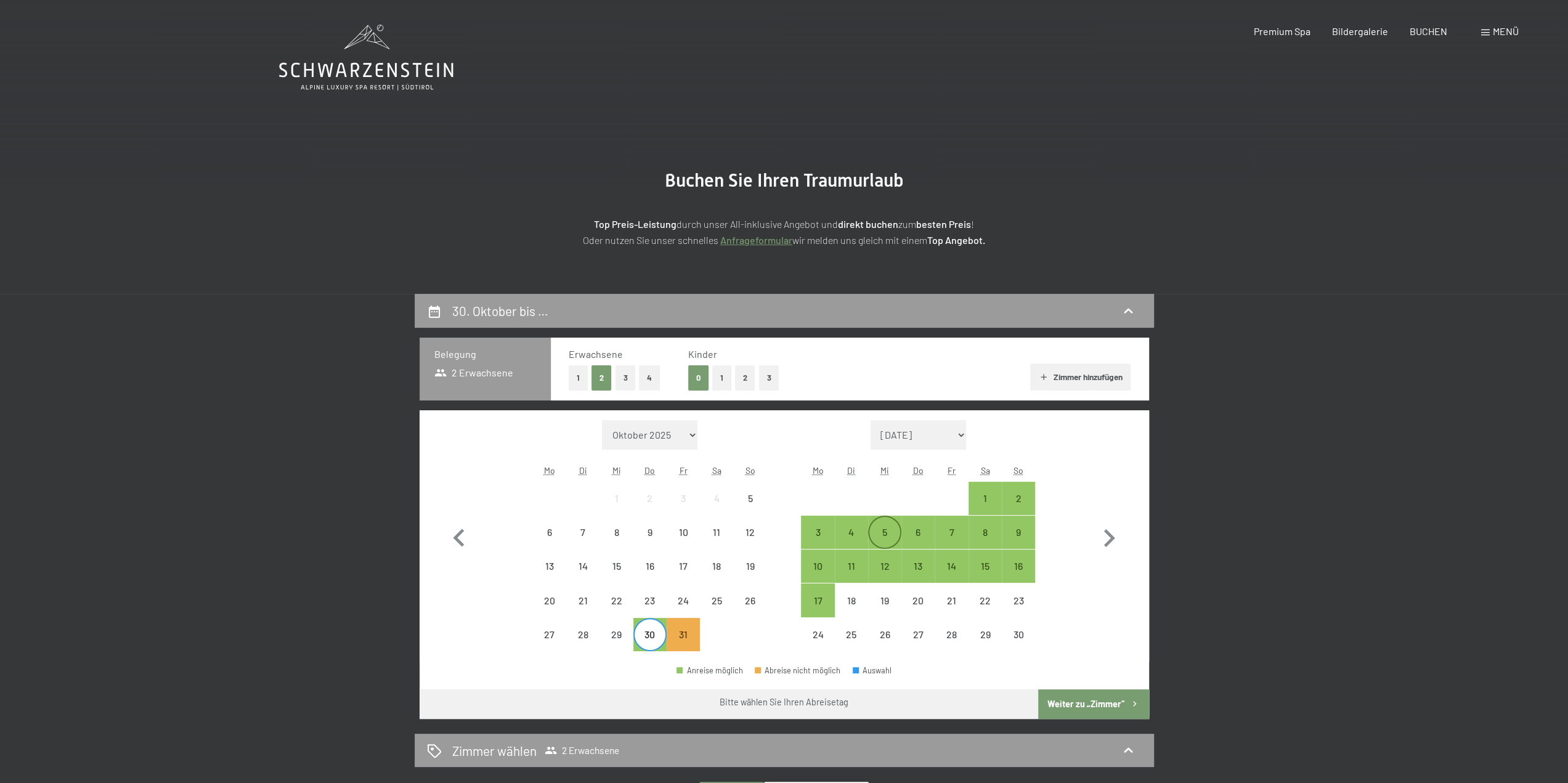
click at [889, 539] on div "5" at bounding box center [885, 542] width 31 height 31
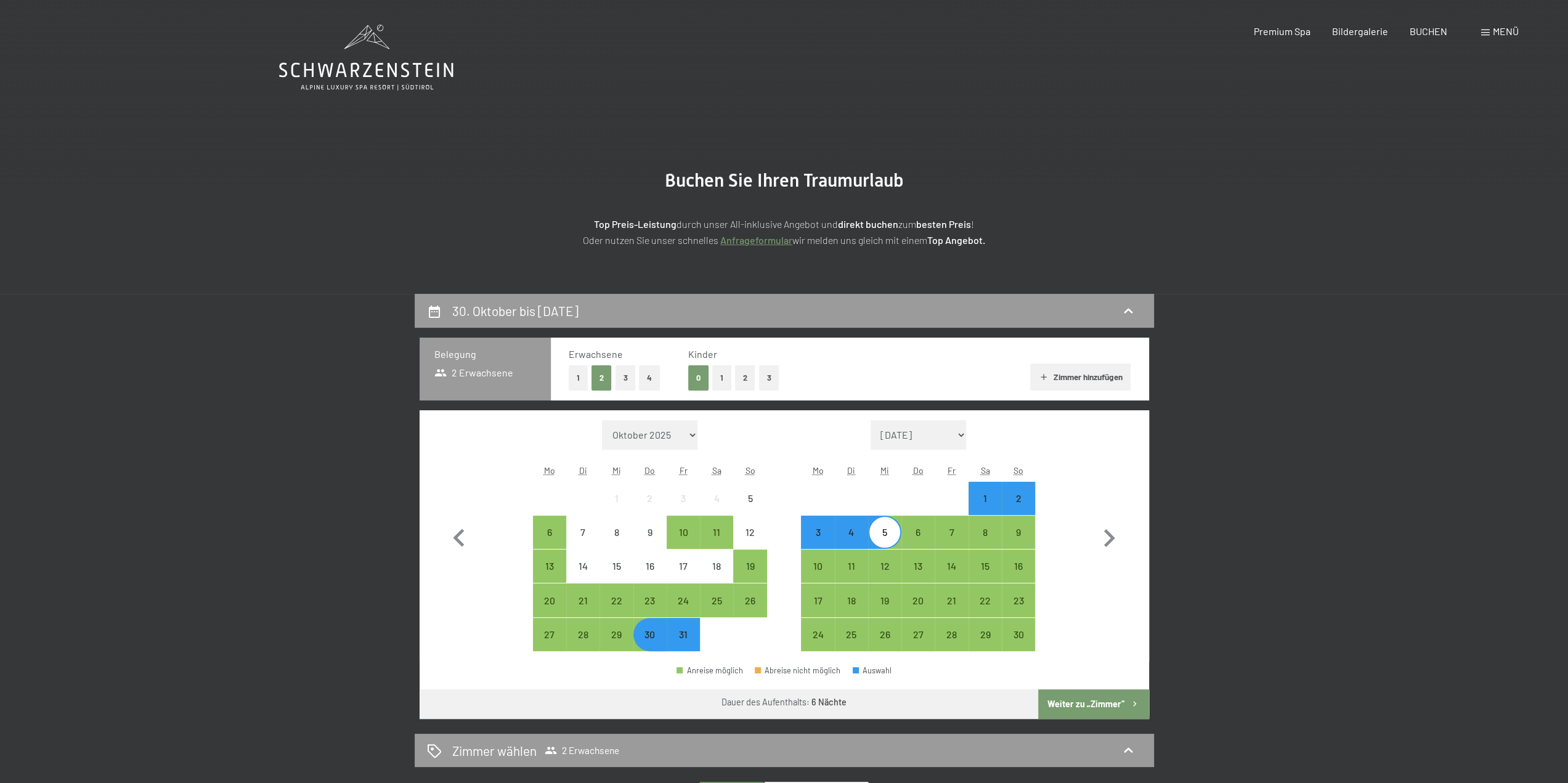
click at [1088, 701] on button "Weiter zu „Zimmer“" at bounding box center [1093, 704] width 110 height 30
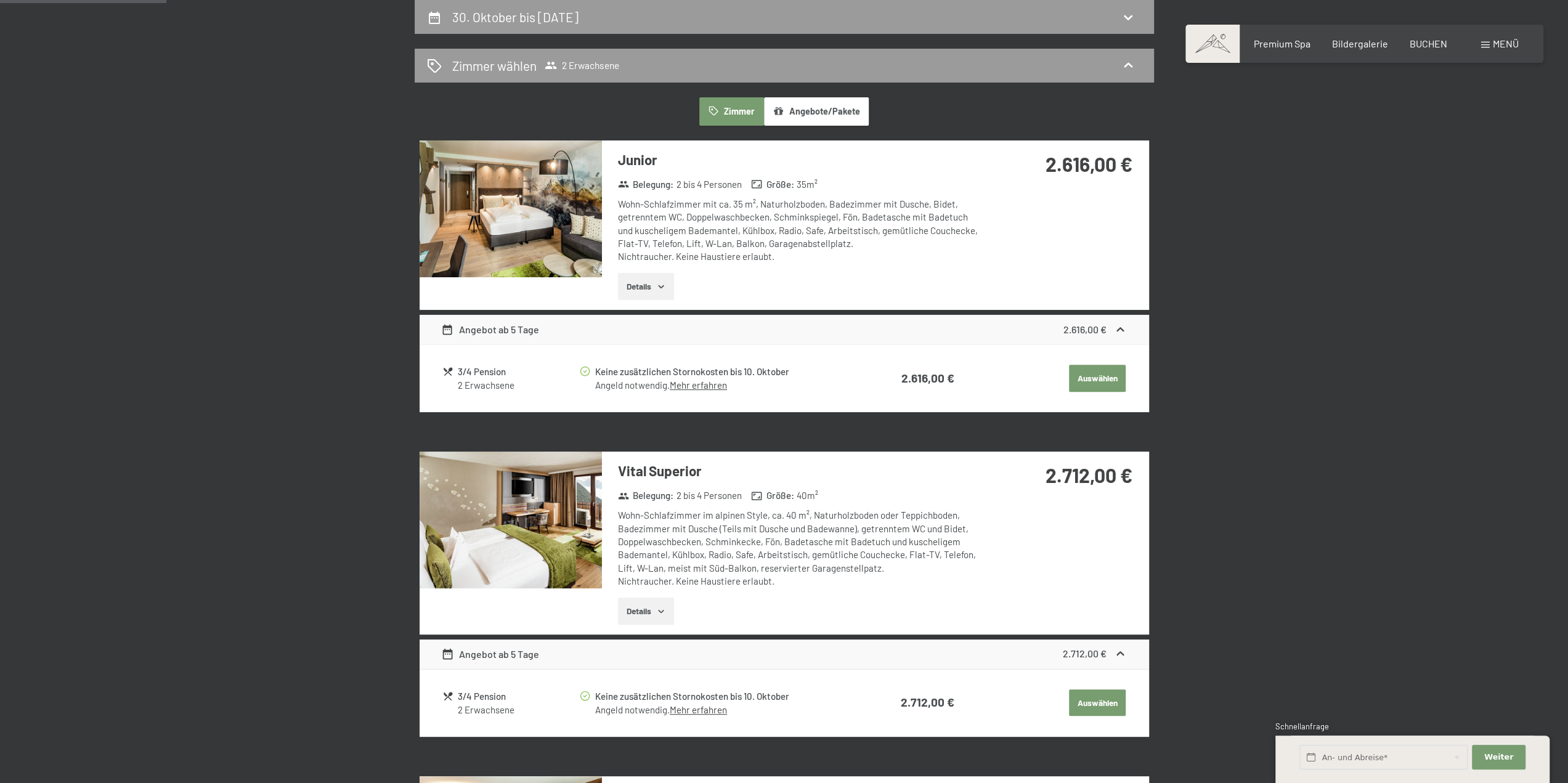
click at [568, 236] on img at bounding box center [510, 208] width 182 height 136
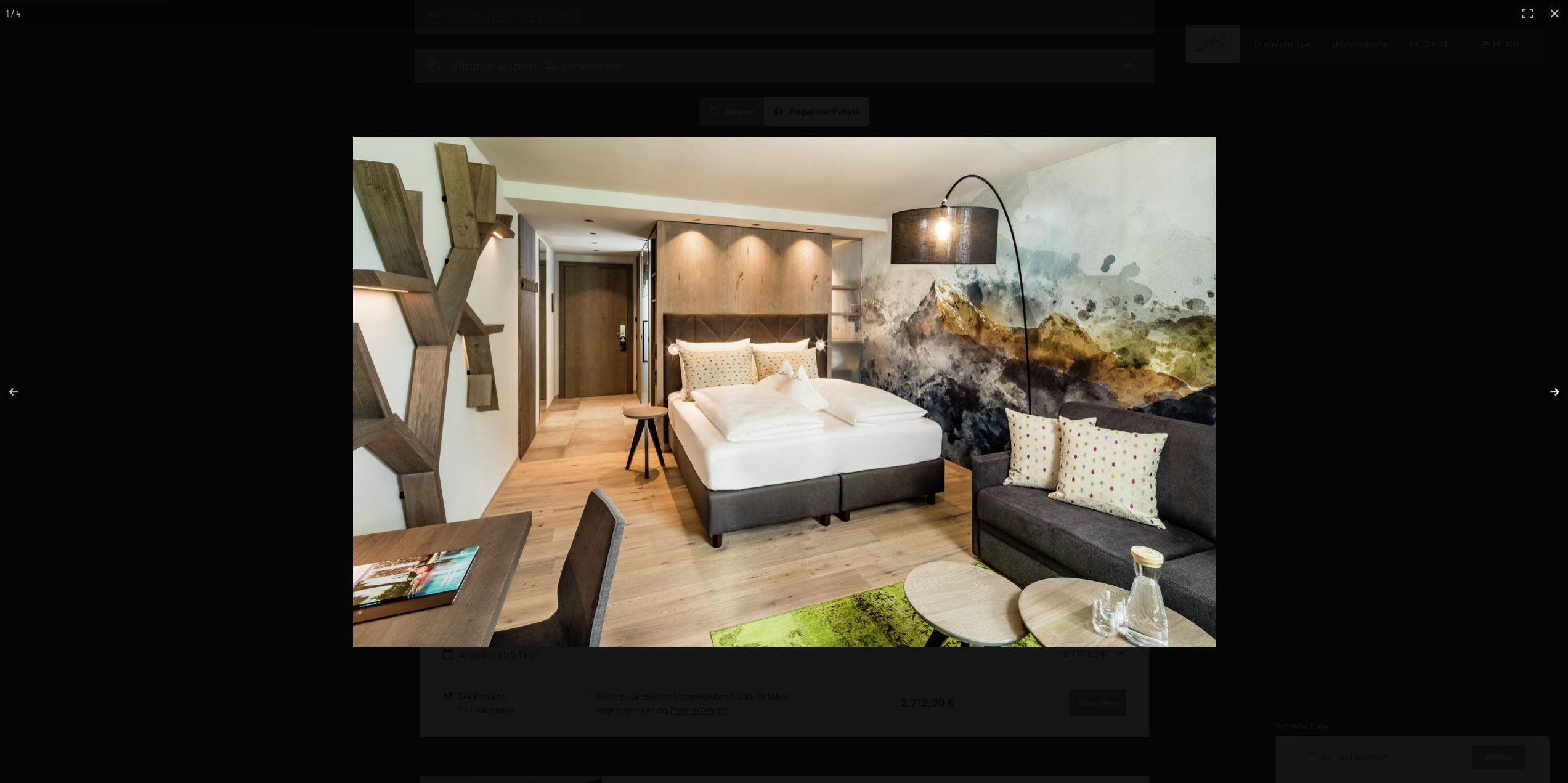
click at [1551, 390] on button "button" at bounding box center [1546, 392] width 43 height 62
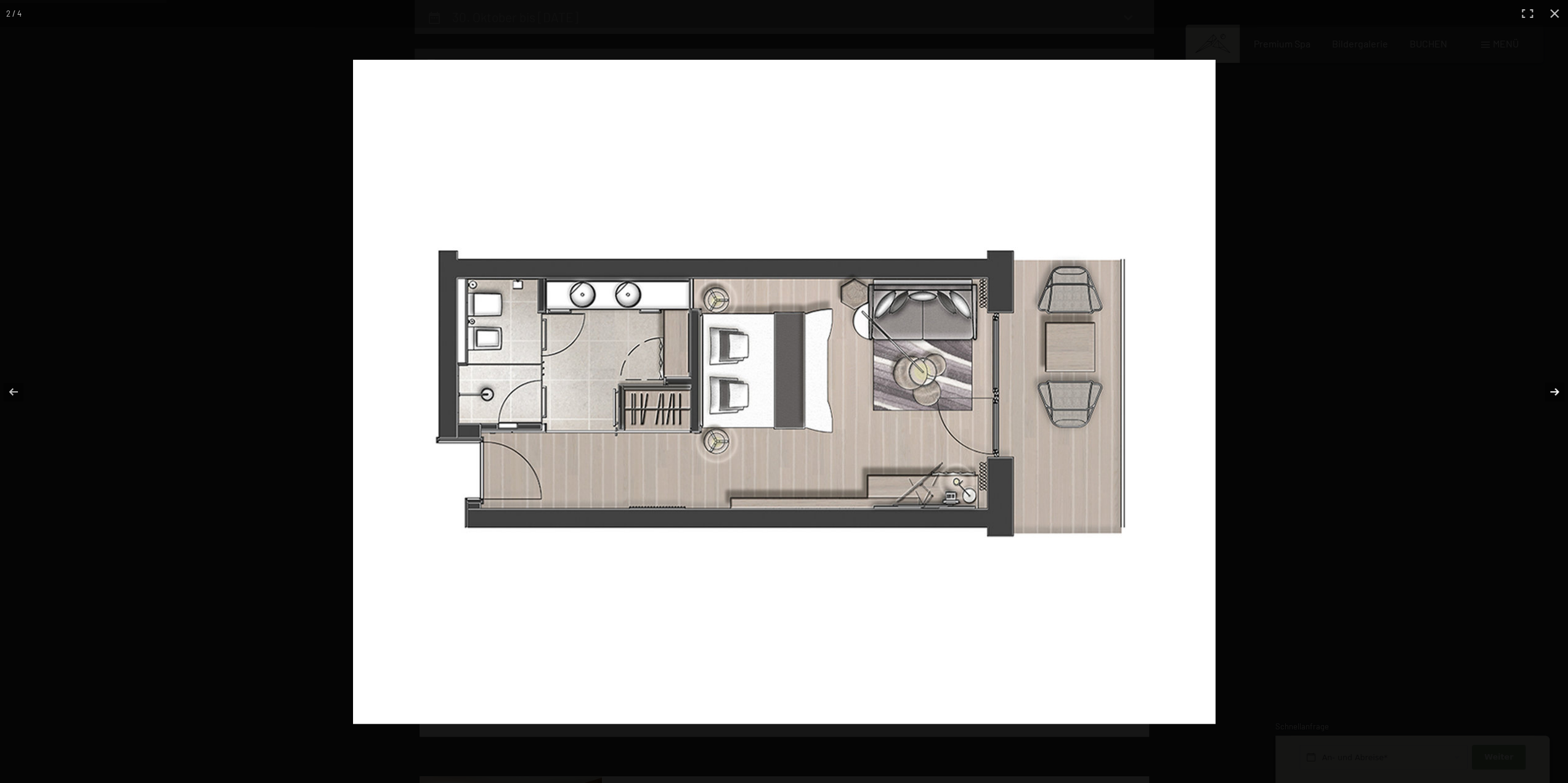
click at [1551, 390] on button "button" at bounding box center [1546, 392] width 43 height 62
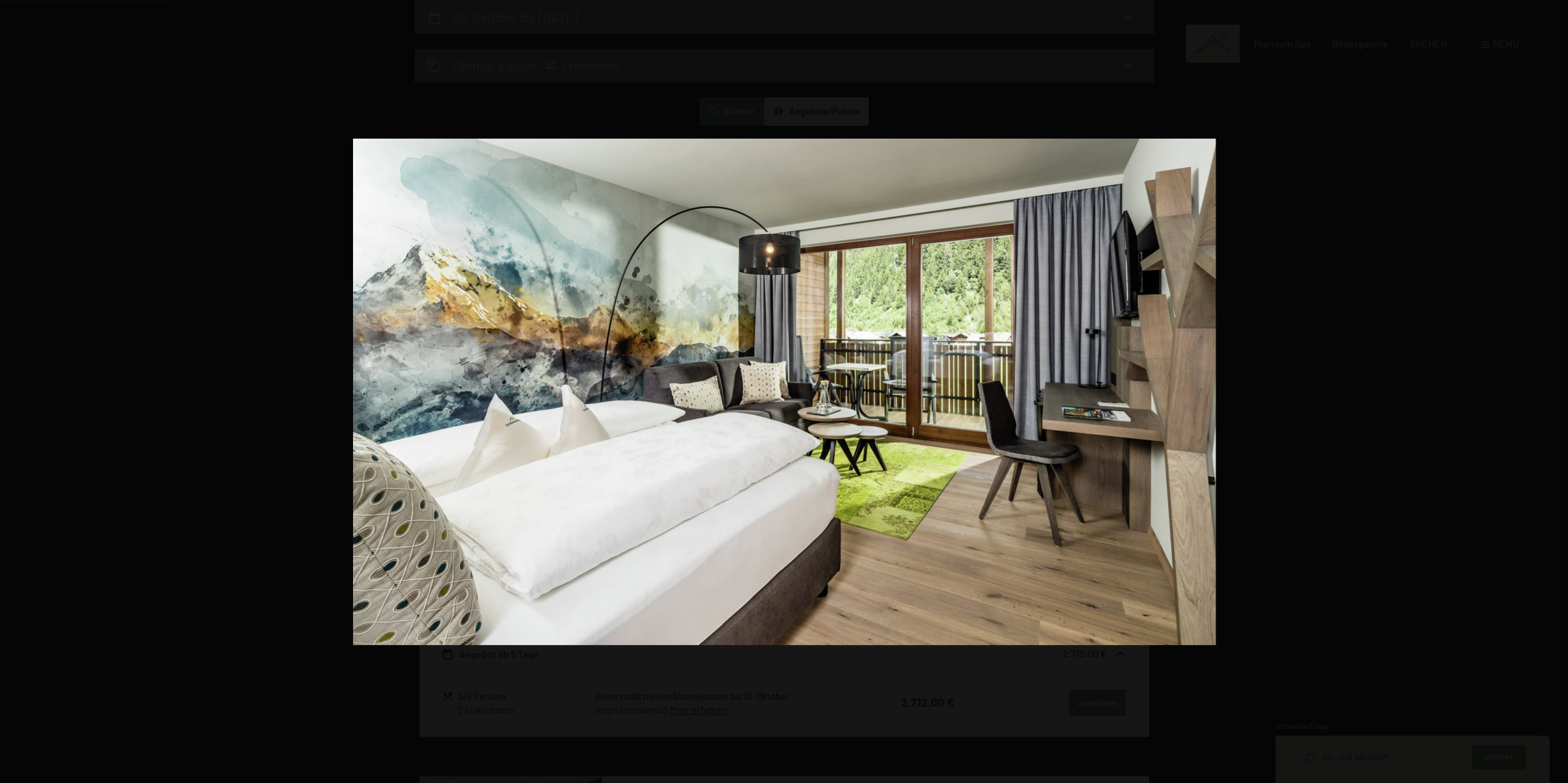
click at [1551, 390] on button "button" at bounding box center [1546, 392] width 43 height 62
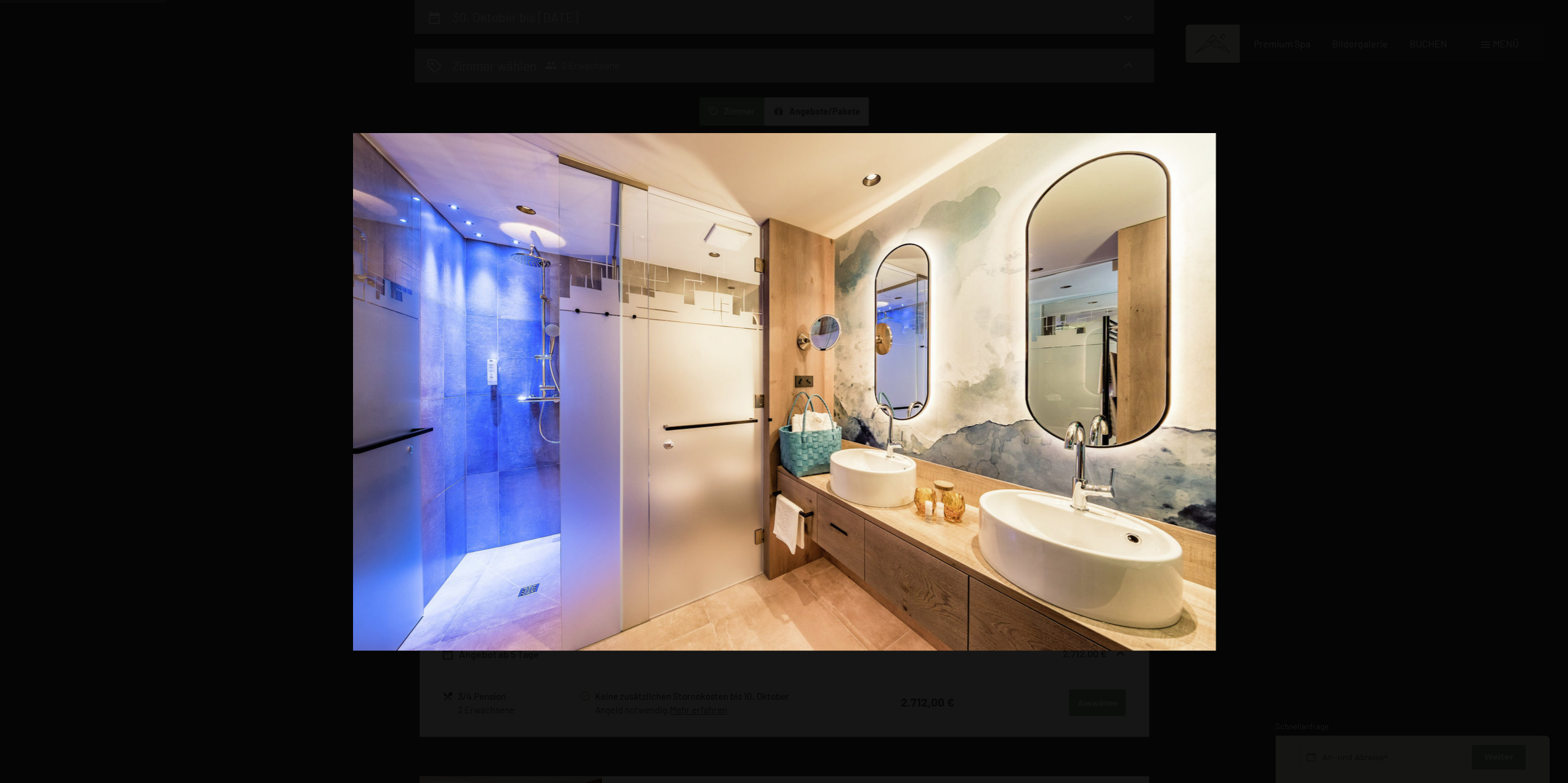
click at [1551, 390] on button "button" at bounding box center [1546, 392] width 43 height 62
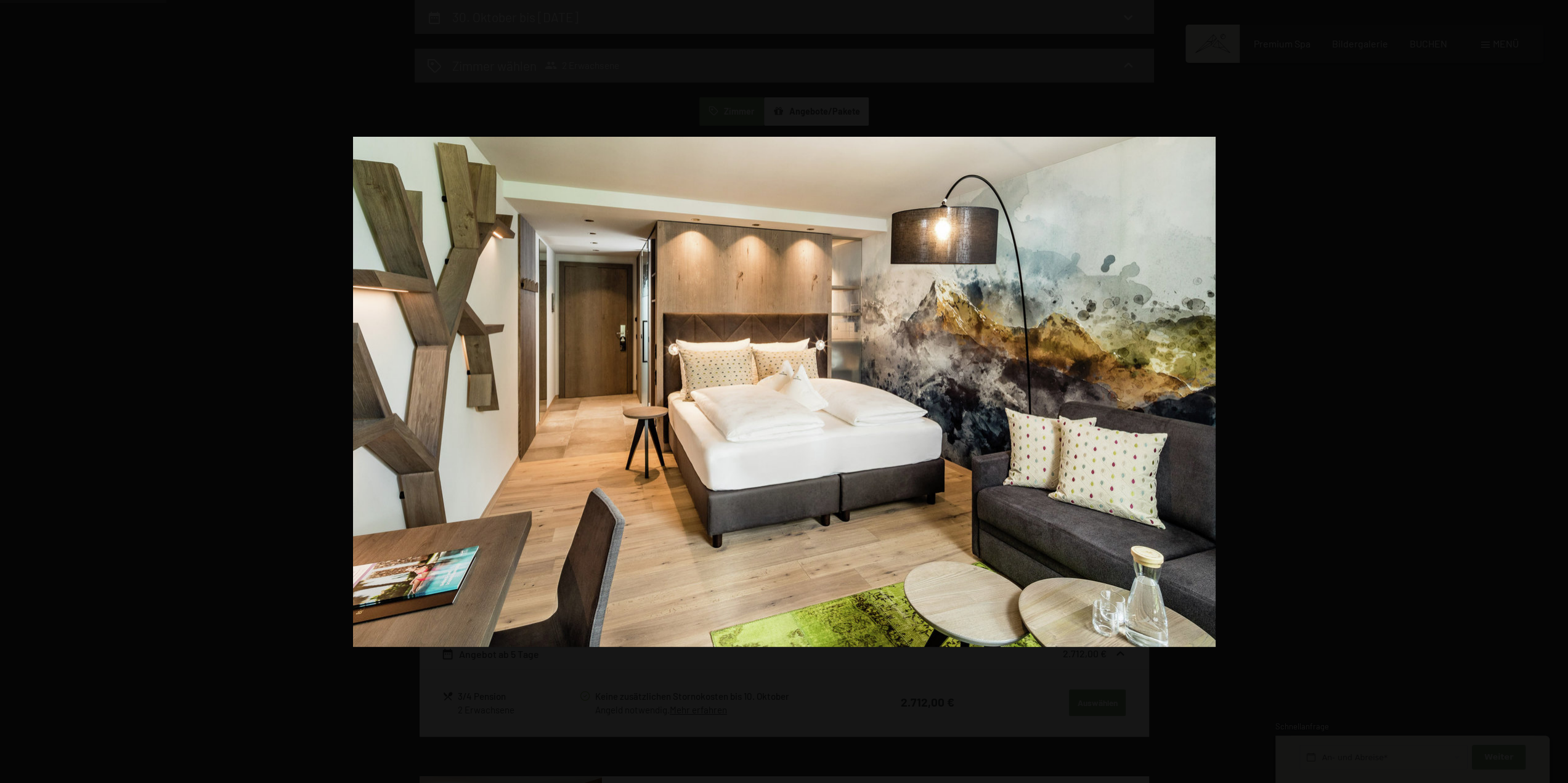
click at [1551, 390] on button "button" at bounding box center [1546, 392] width 43 height 62
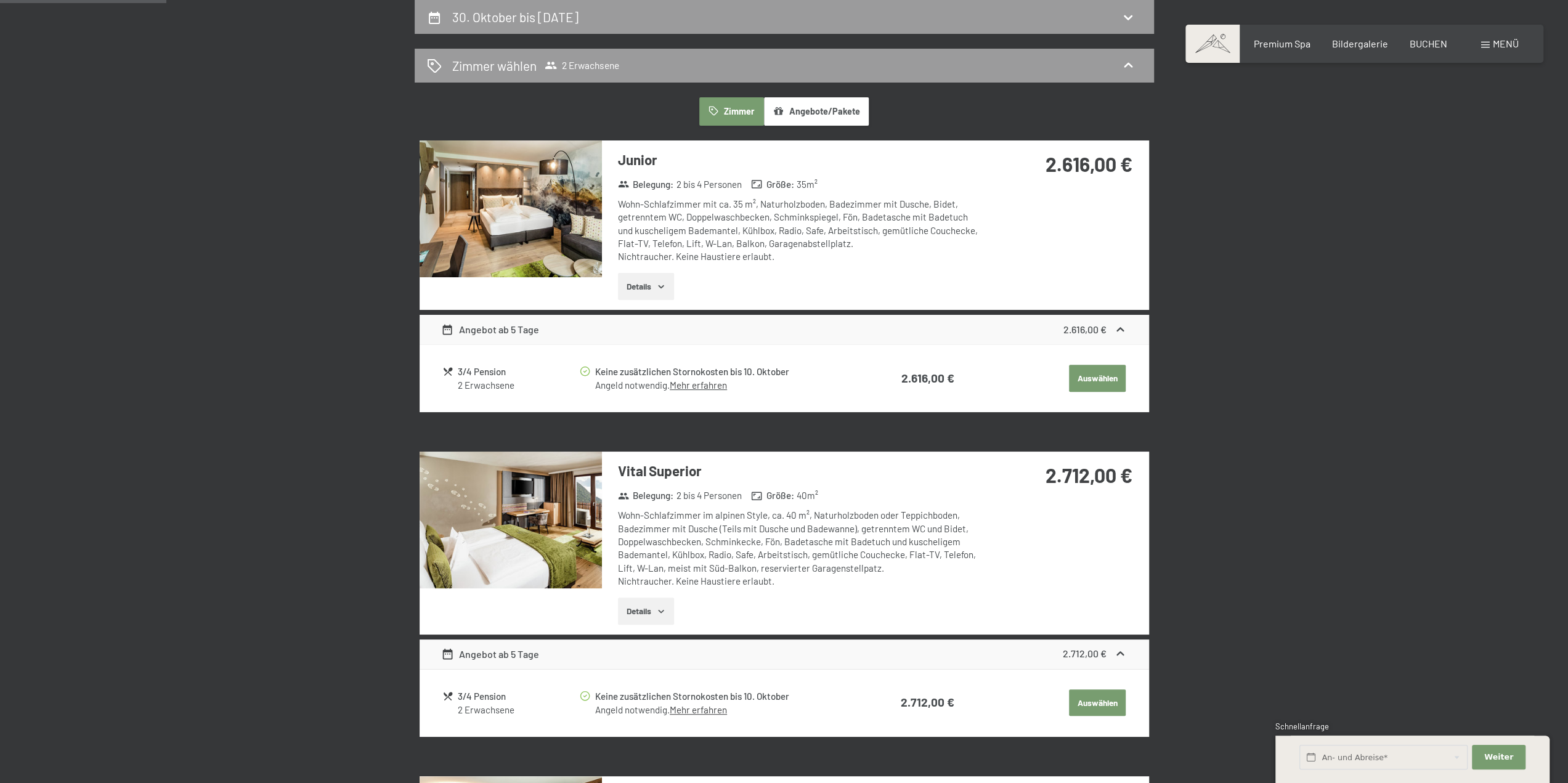
click at [0, 0] on button "button" at bounding box center [0, 0] width 0 height 0
click at [1097, 378] on button "Auswählen" at bounding box center [1097, 378] width 57 height 27
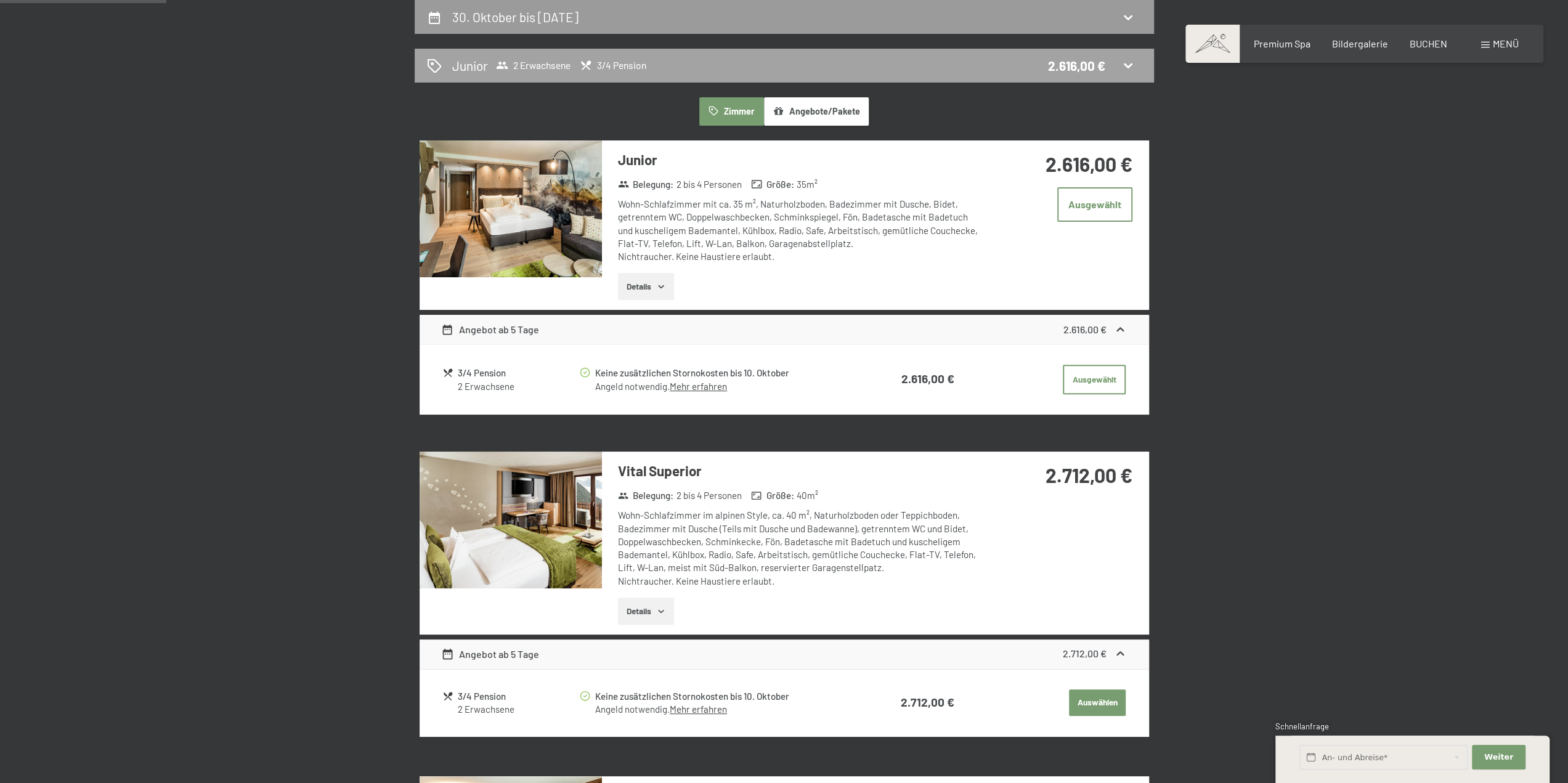
click at [1131, 67] on icon at bounding box center [1128, 65] width 14 height 14
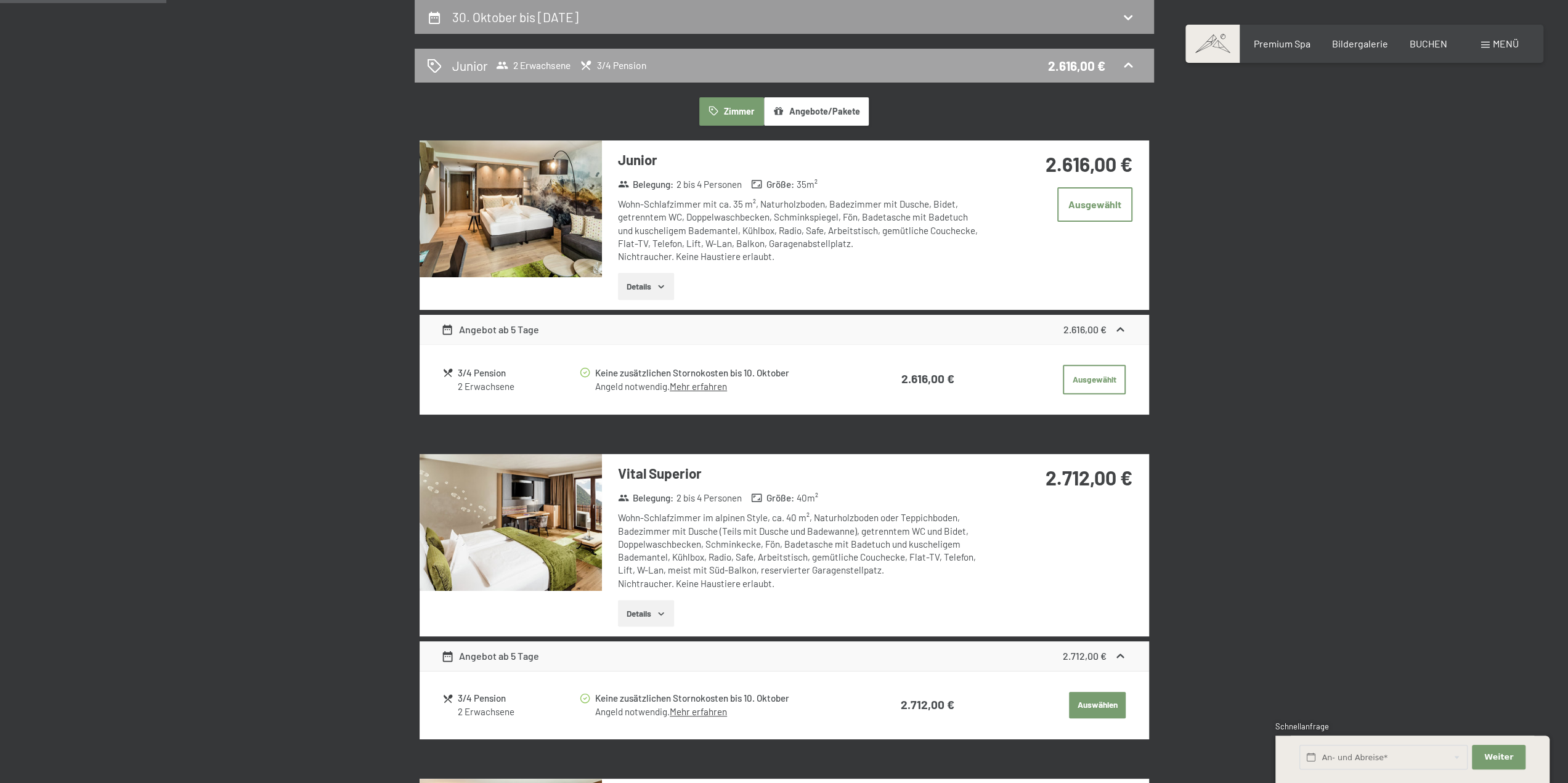
click at [1131, 64] on icon at bounding box center [1128, 65] width 14 height 14
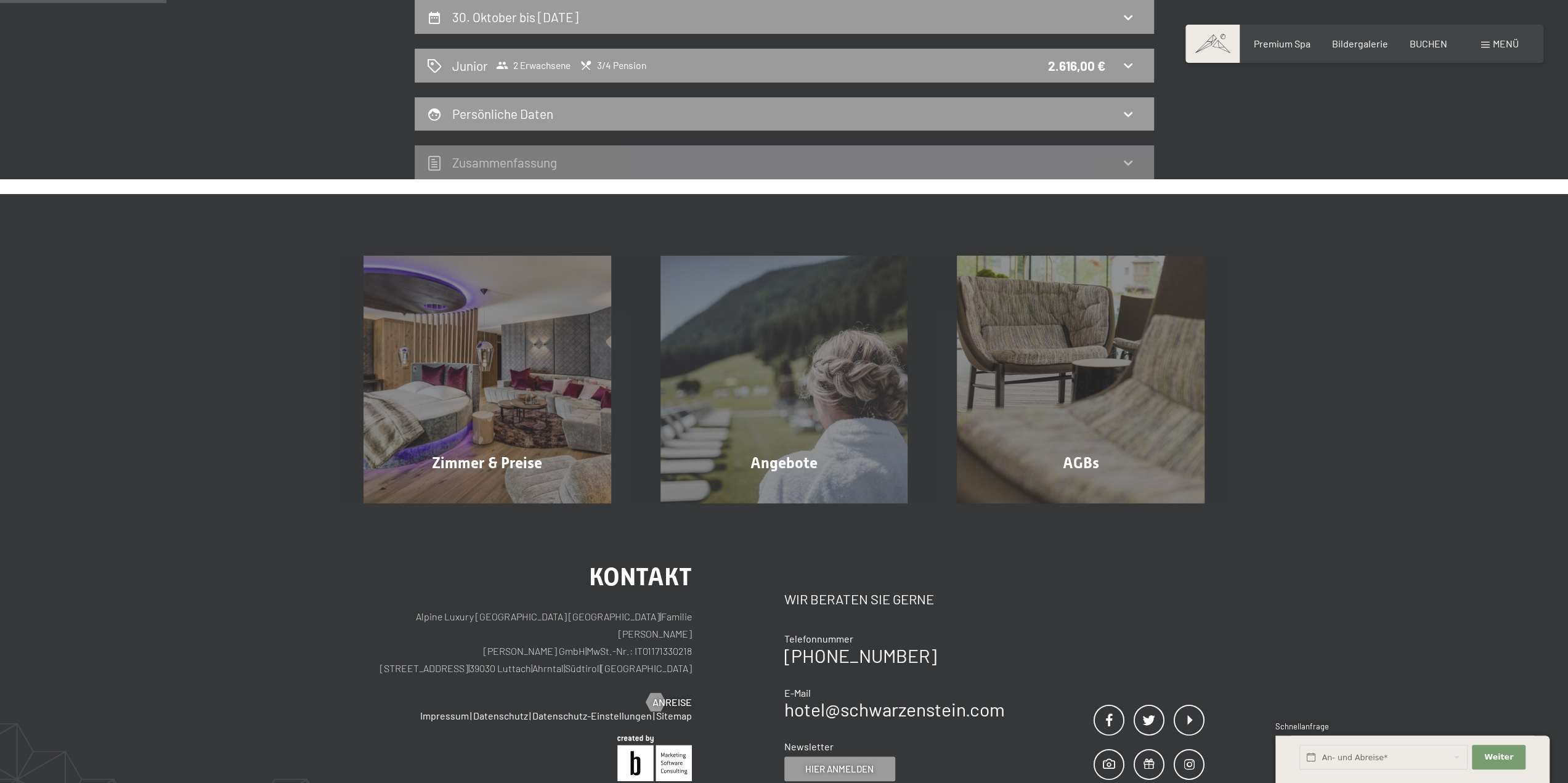
click at [515, 162] on h2 "Zusammen­fassung" at bounding box center [504, 162] width 105 height 15
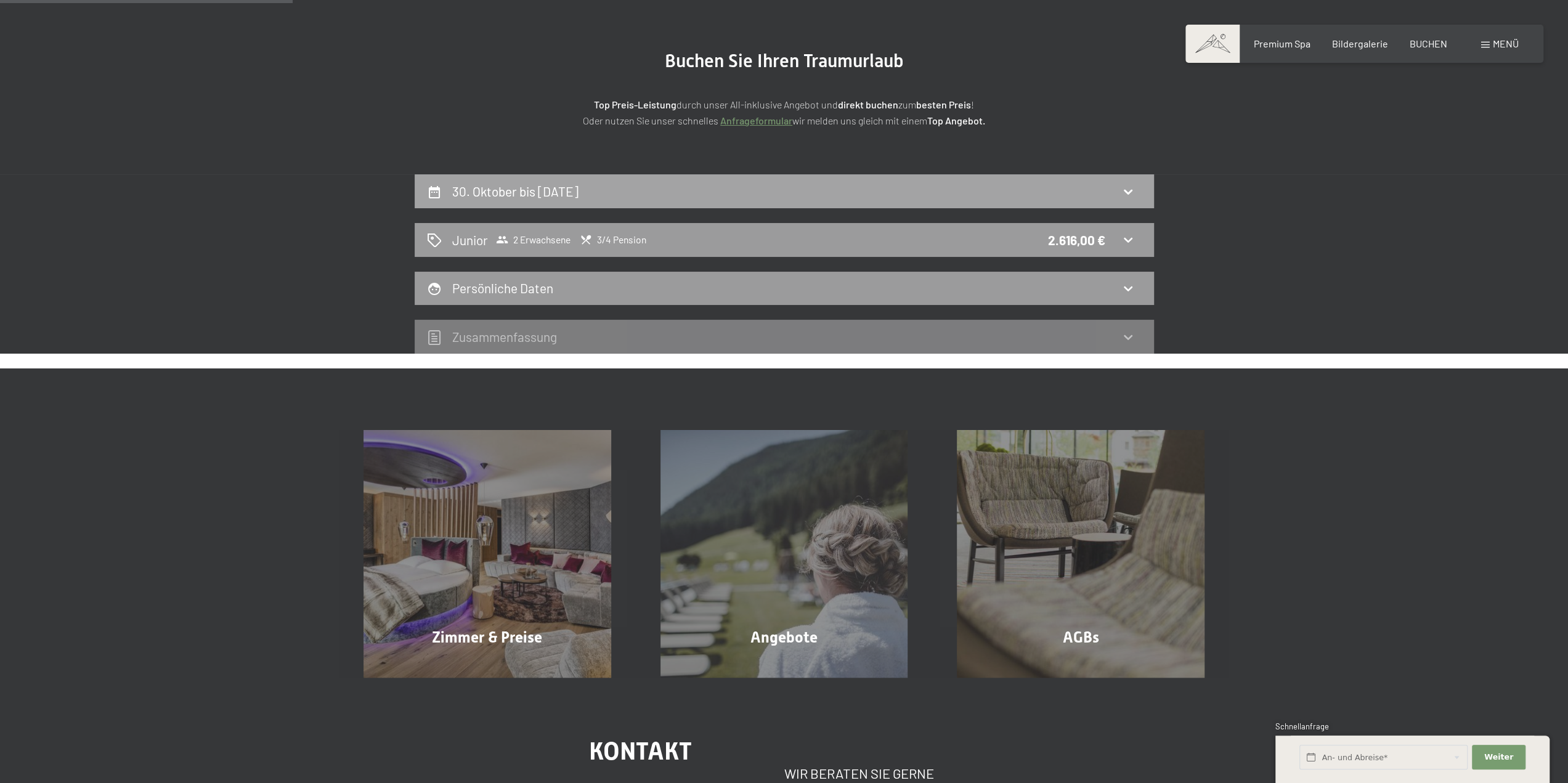
scroll to position [109, 0]
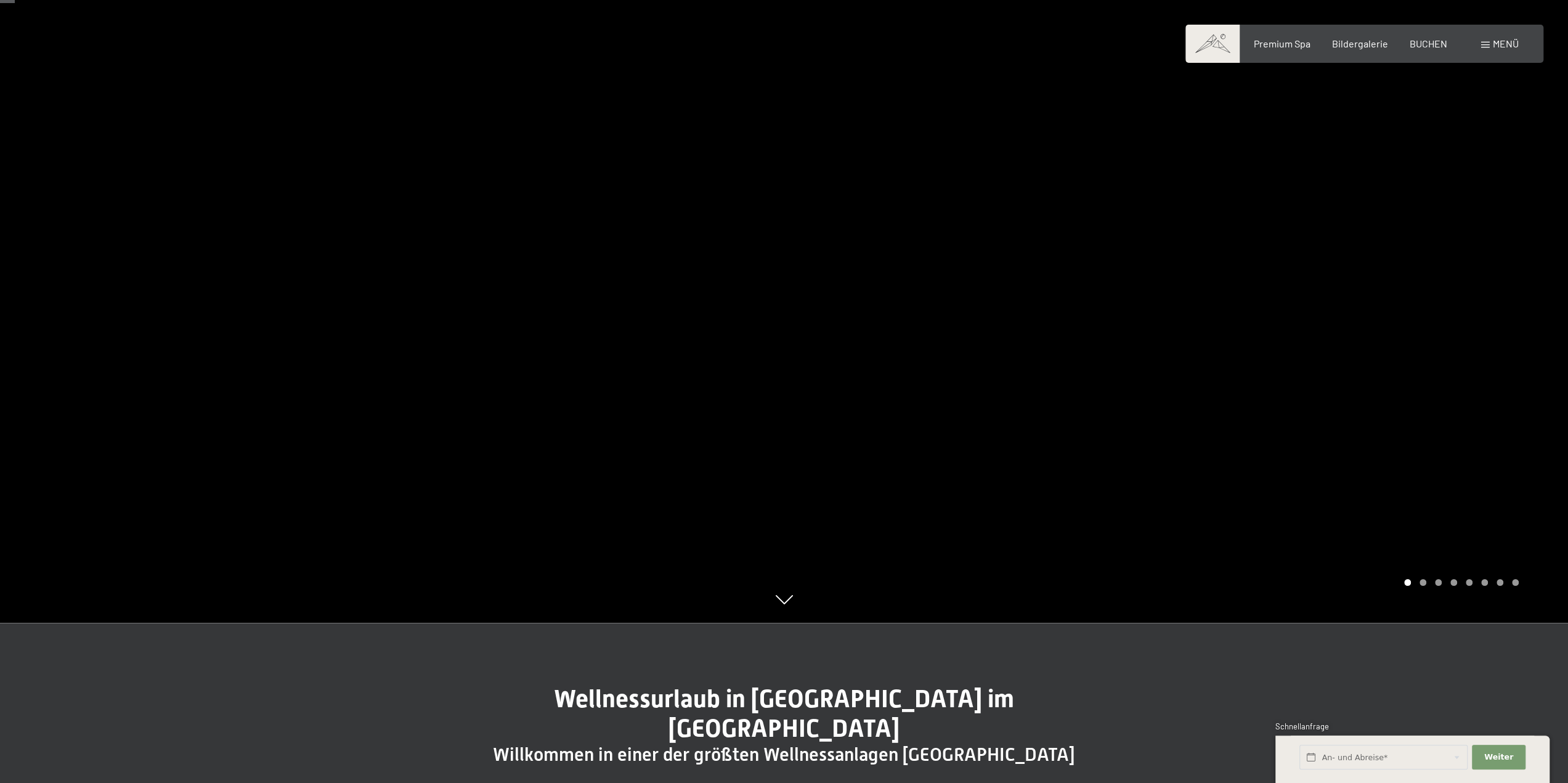
scroll to position [185, 0]
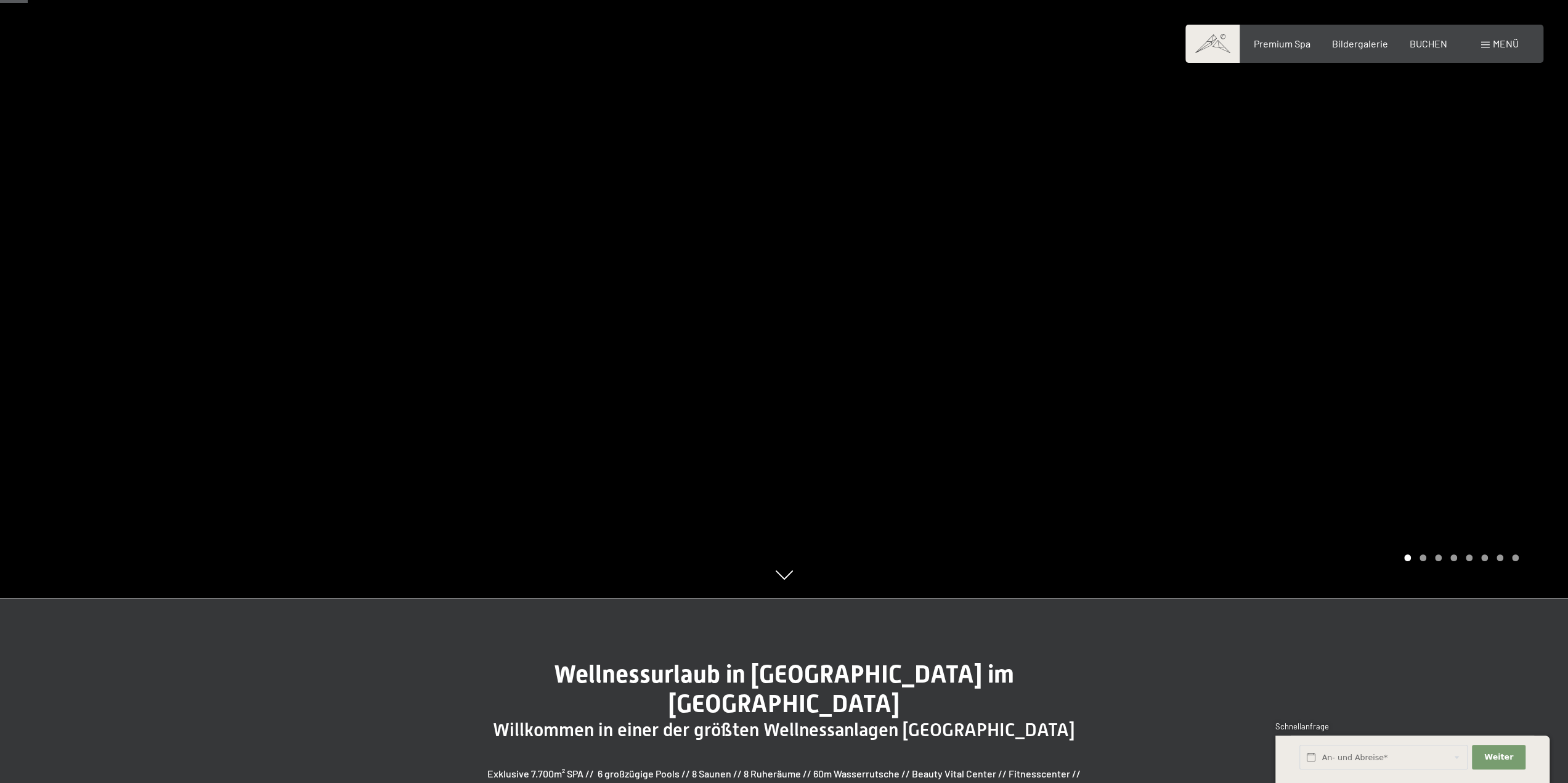
click at [1535, 358] on div at bounding box center [1176, 207] width 784 height 783
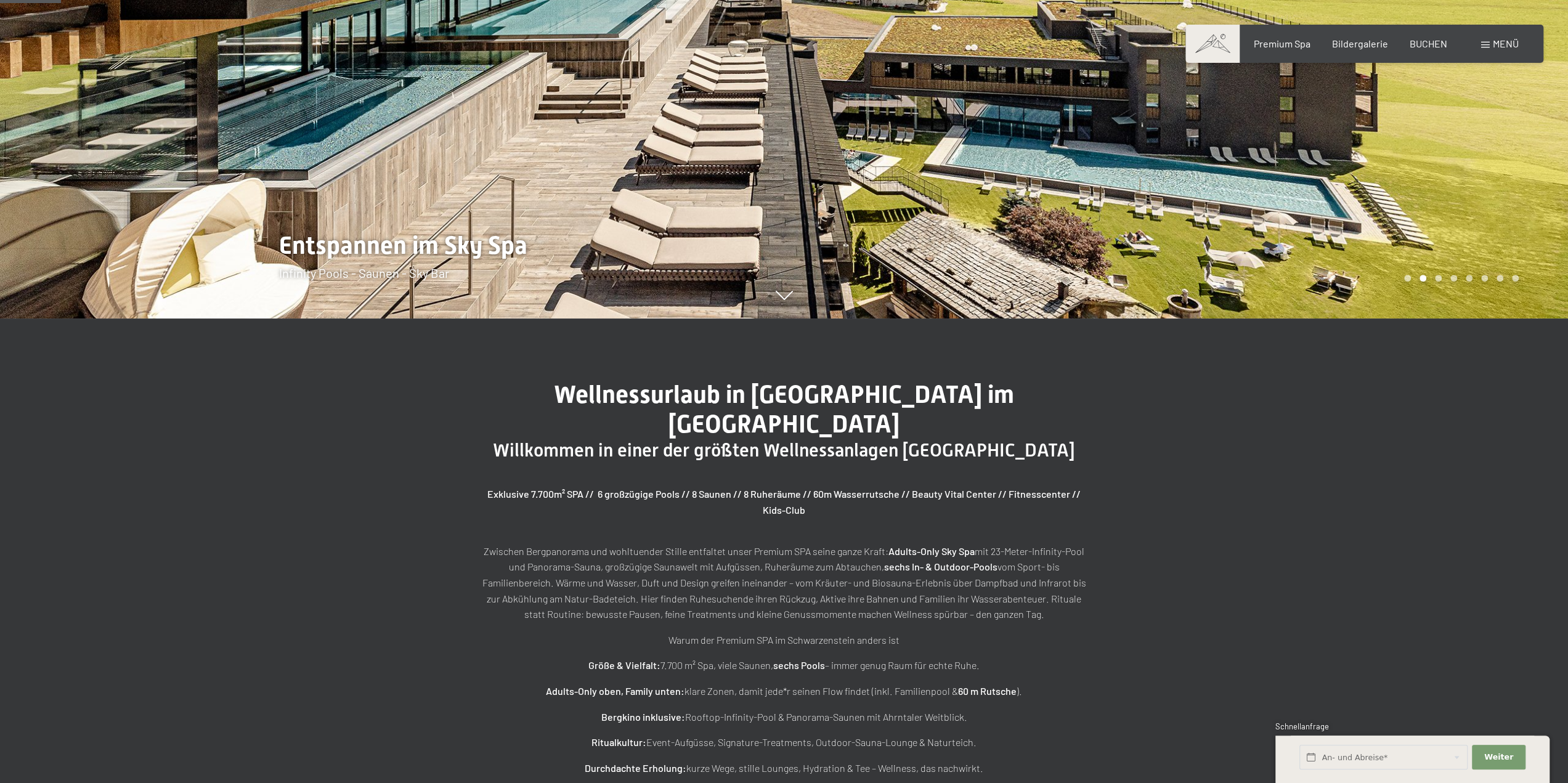
scroll to position [493, 0]
